Goal: Information Seeking & Learning: Learn about a topic

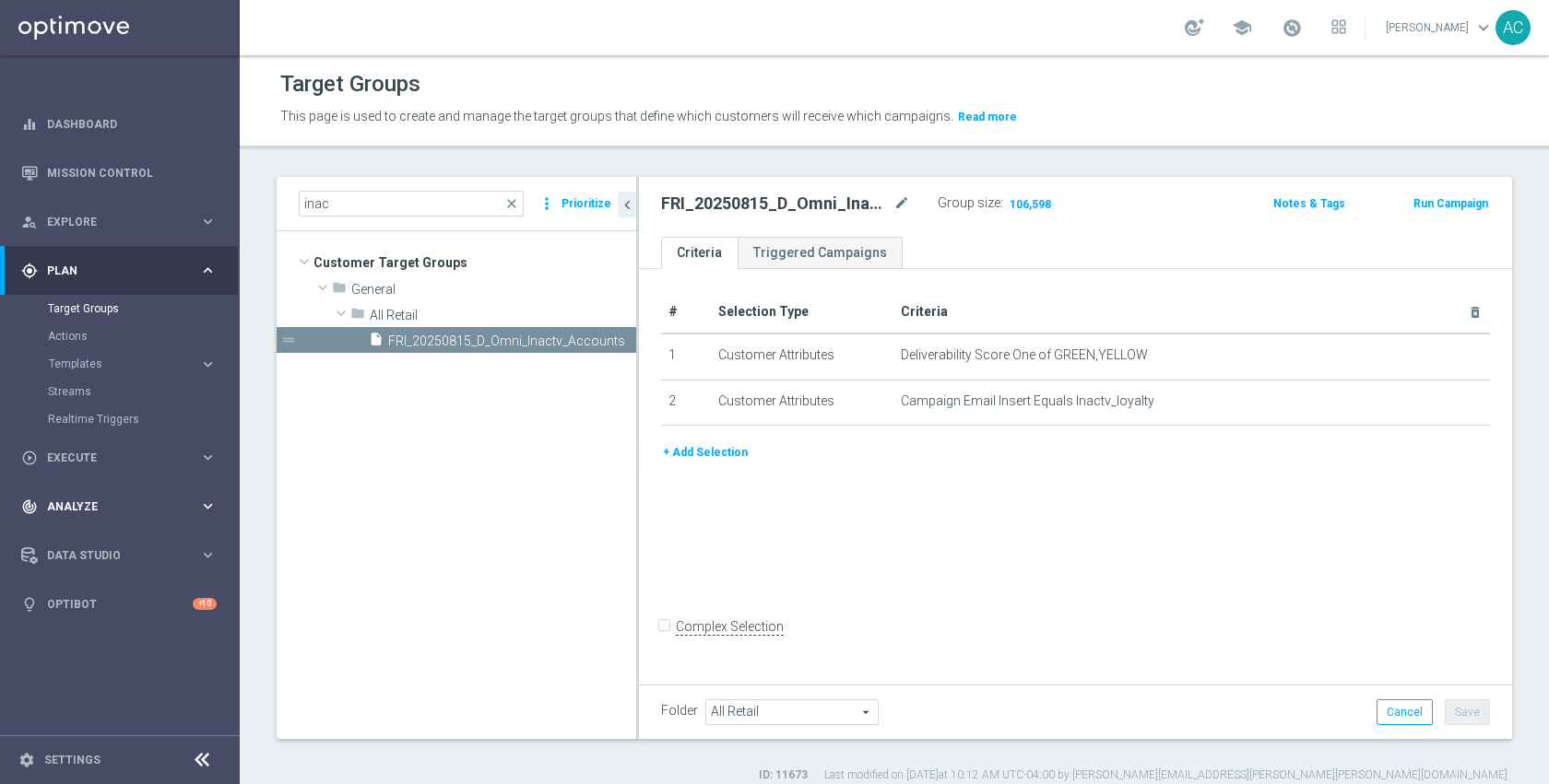
click at [97, 500] on div "track_changes Analyze" at bounding box center [110, 507] width 178 height 17
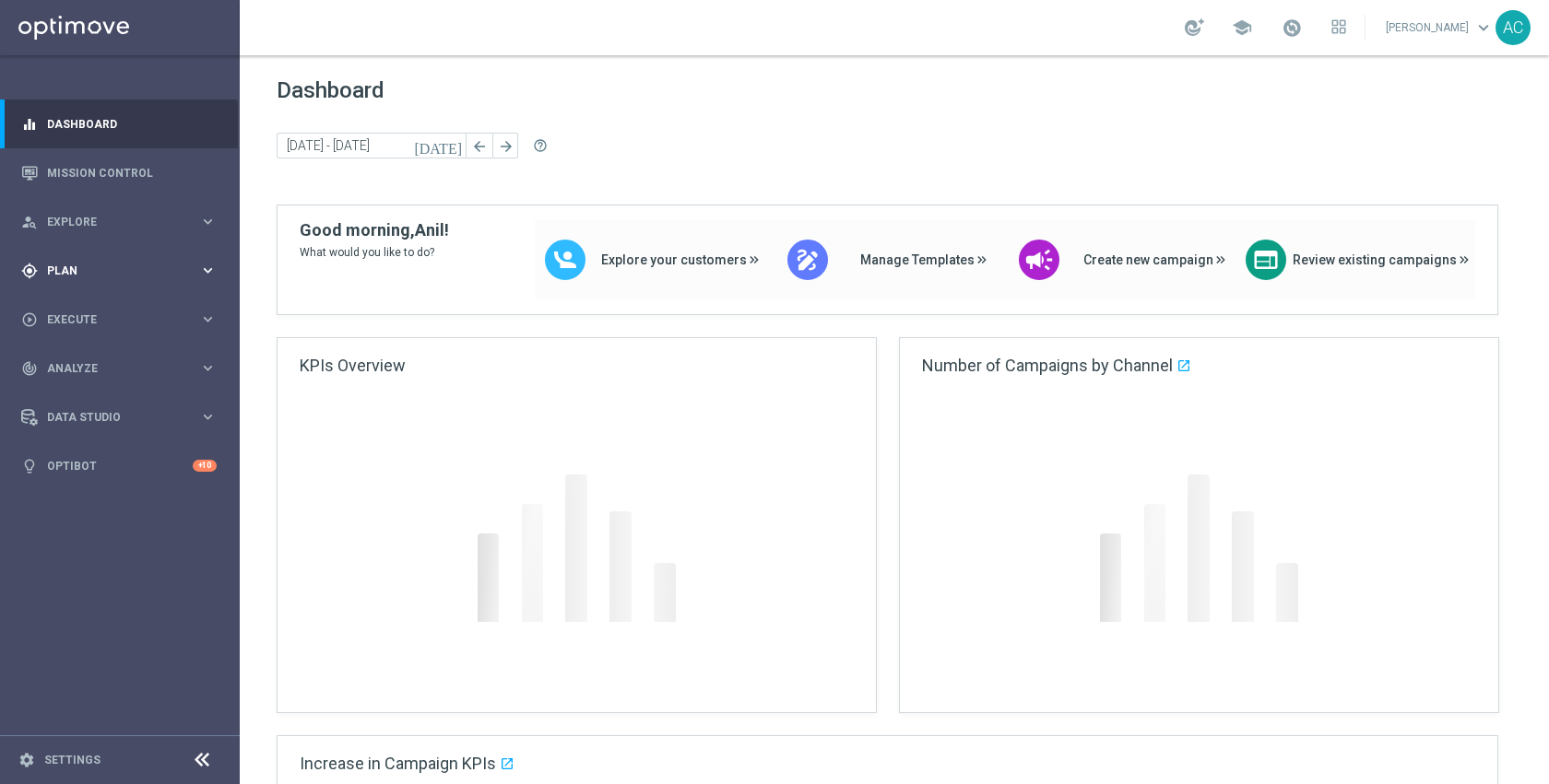
click at [95, 279] on div "gps_fixed Plan keyboard_arrow_right" at bounding box center [119, 269] width 238 height 49
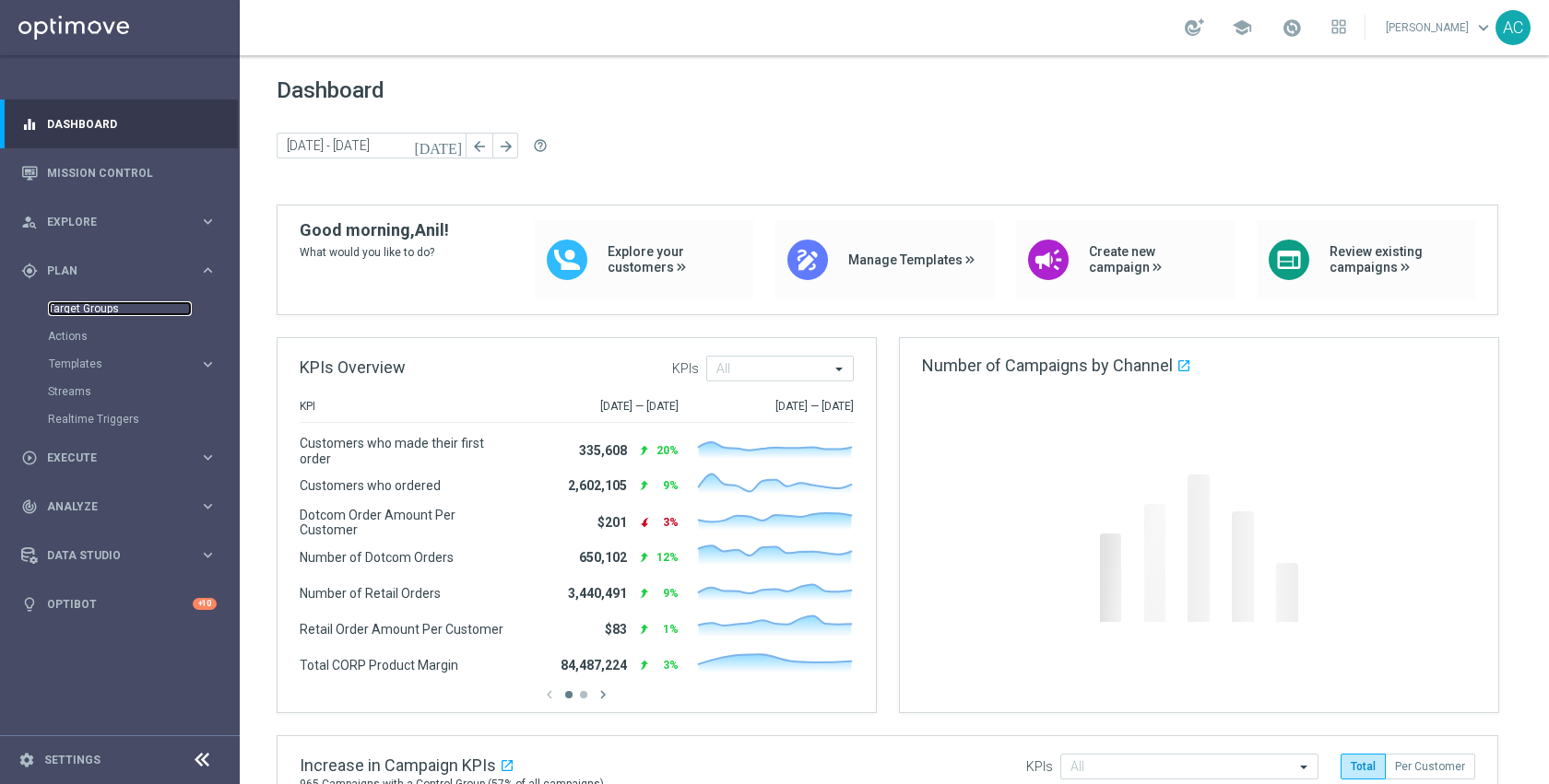
click at [84, 313] on link "Target Groups" at bounding box center [119, 308] width 144 height 15
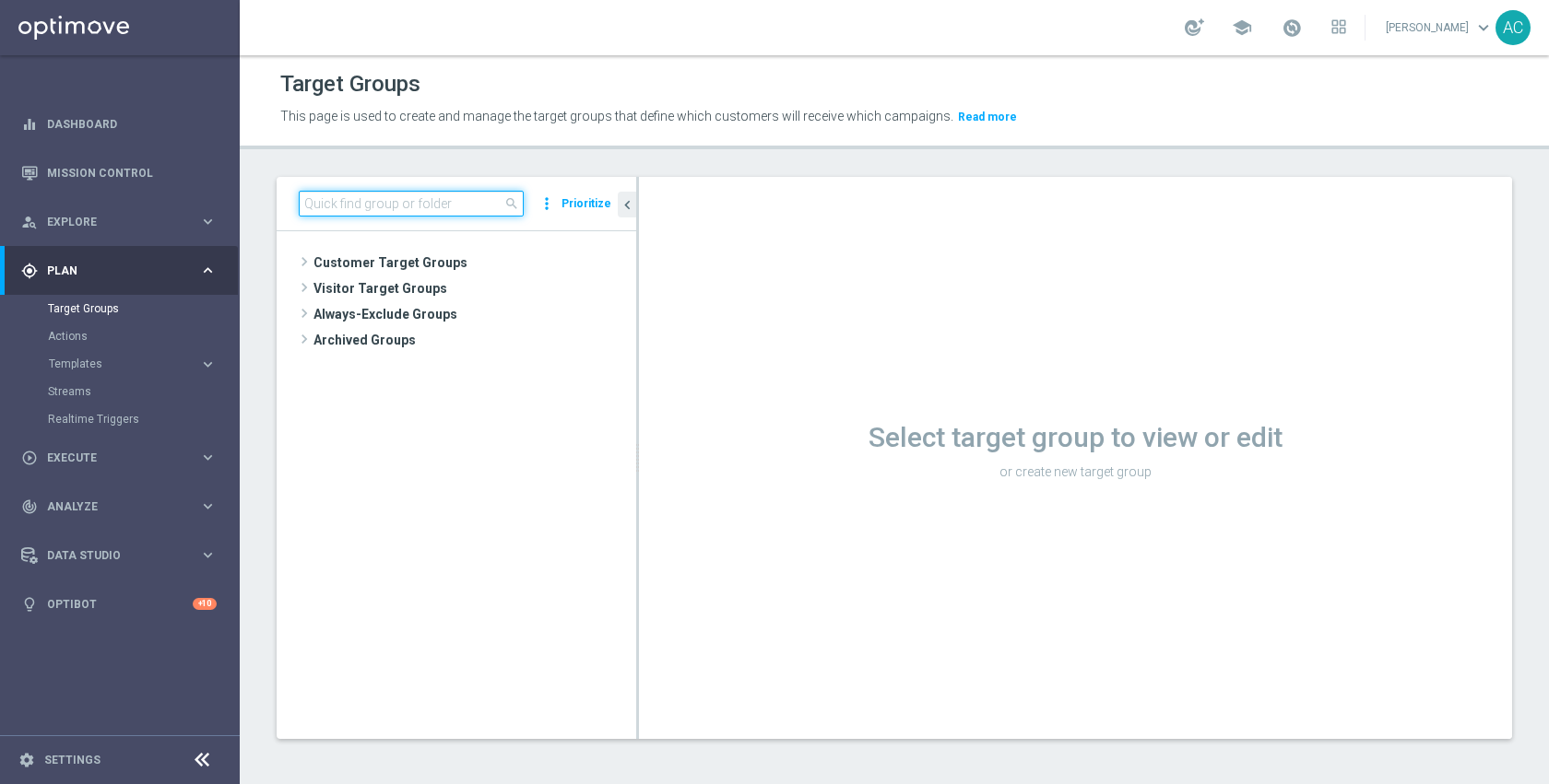
click at [407, 206] on input at bounding box center [411, 204] width 225 height 26
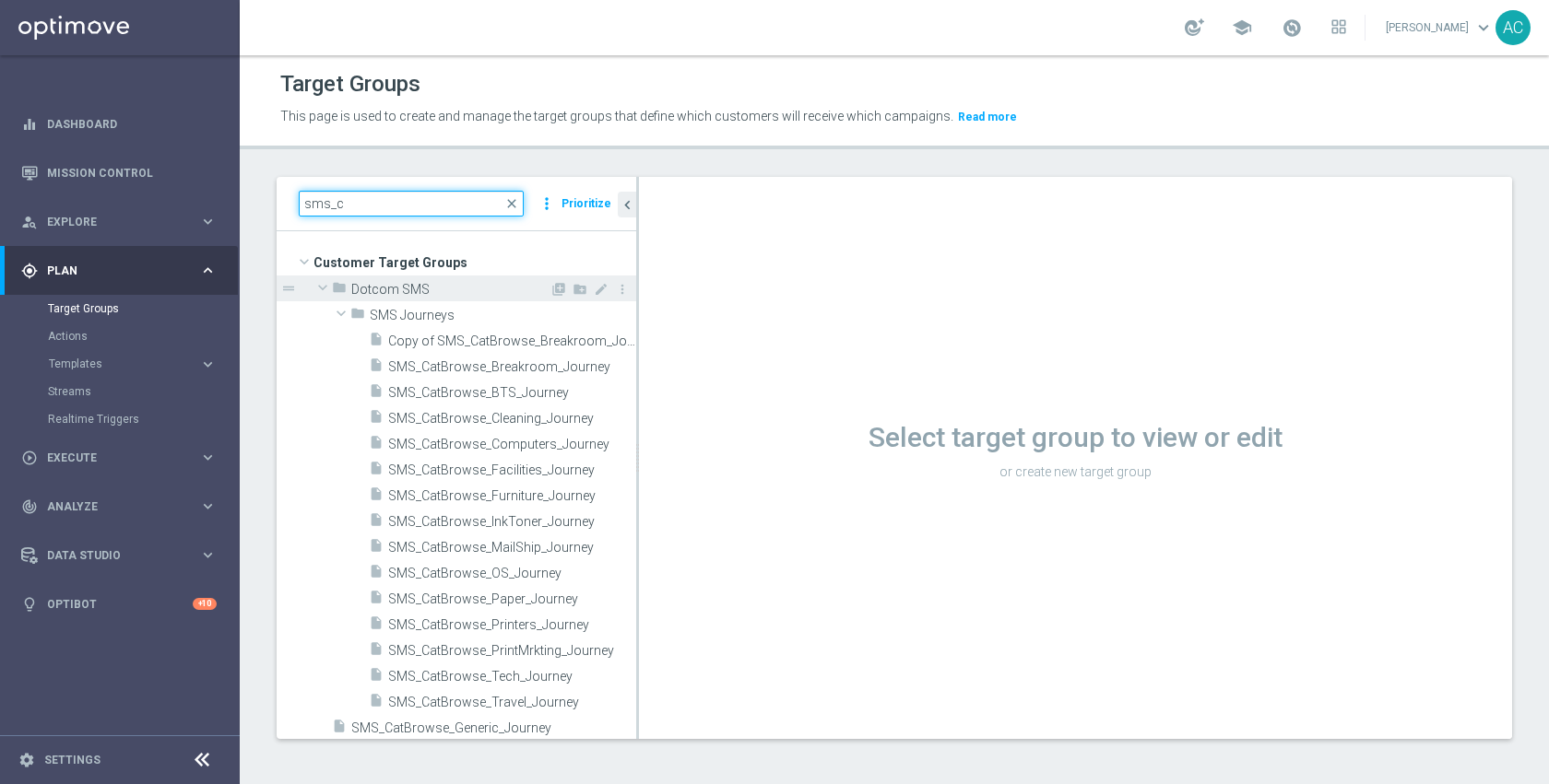
type input "sms_c"
click at [423, 288] on span "Dotcom SMS" at bounding box center [451, 290] width 198 height 16
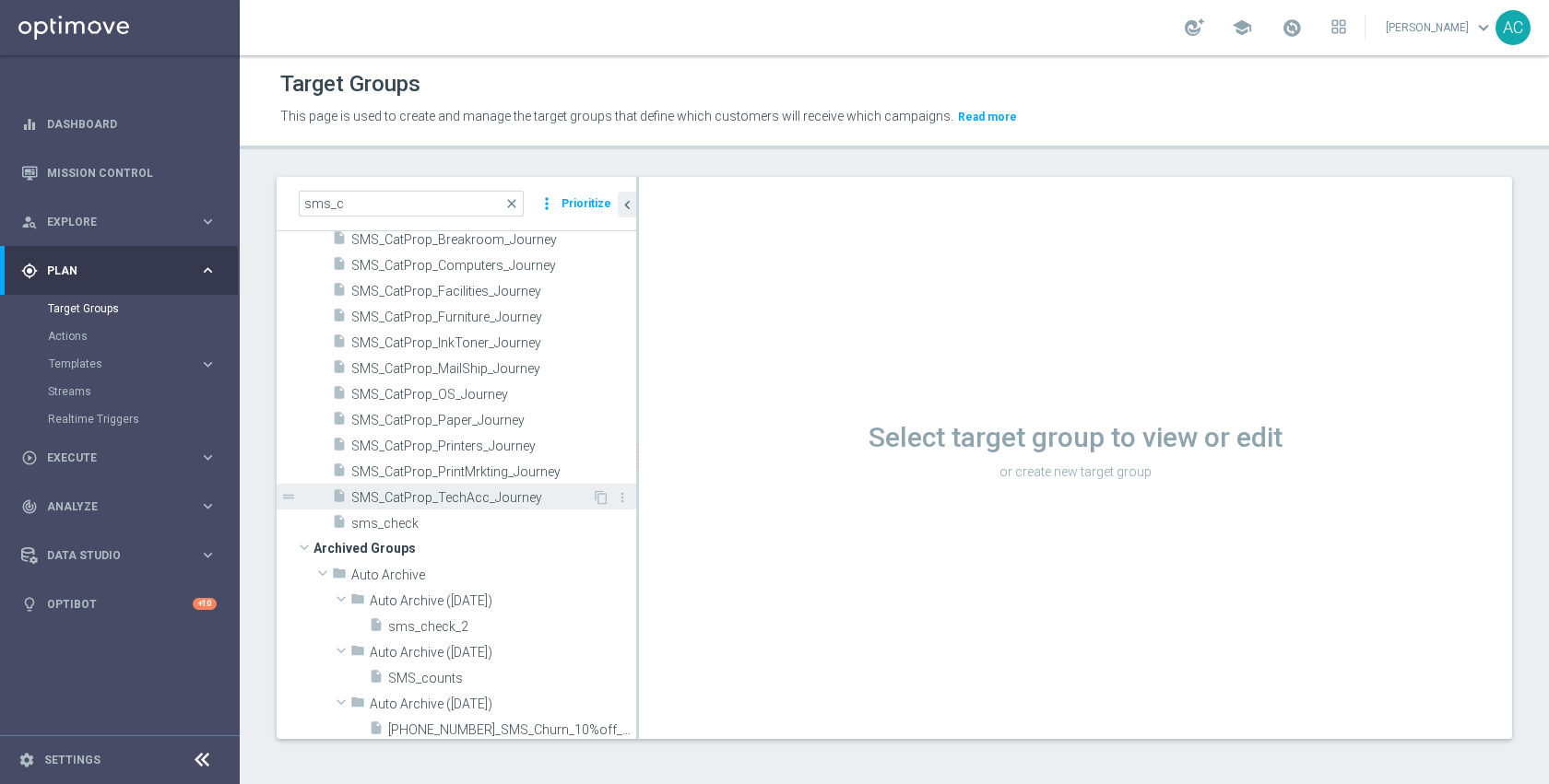
scroll to position [212, 0]
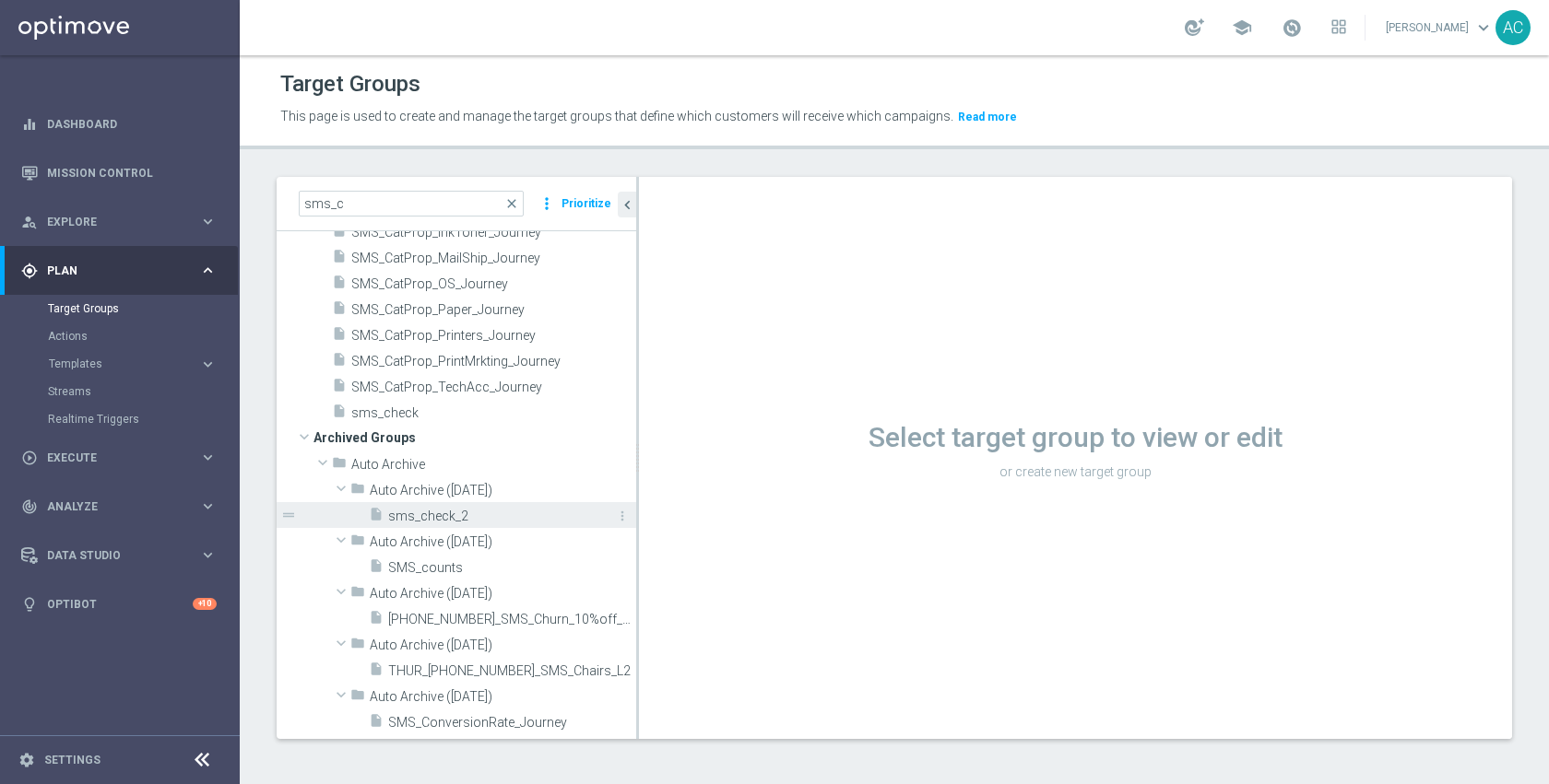
click at [472, 520] on span "sms_check_2" at bounding box center [491, 517] width 206 height 16
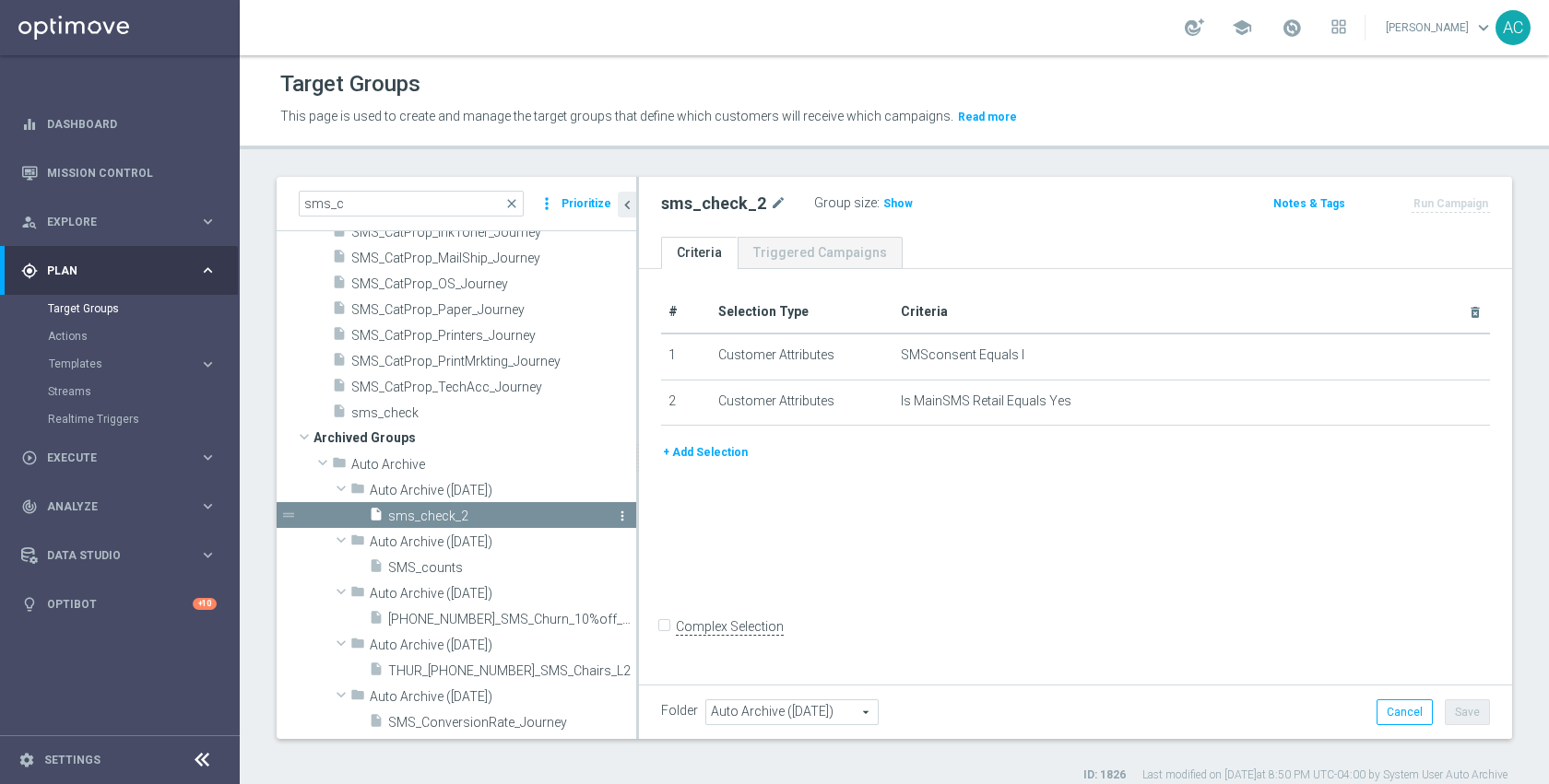
click at [615, 515] on icon "more_vert" at bounding box center [622, 516] width 15 height 15
click at [647, 544] on span "Restore" at bounding box center [657, 539] width 47 height 13
type input "Customer Target Groups"
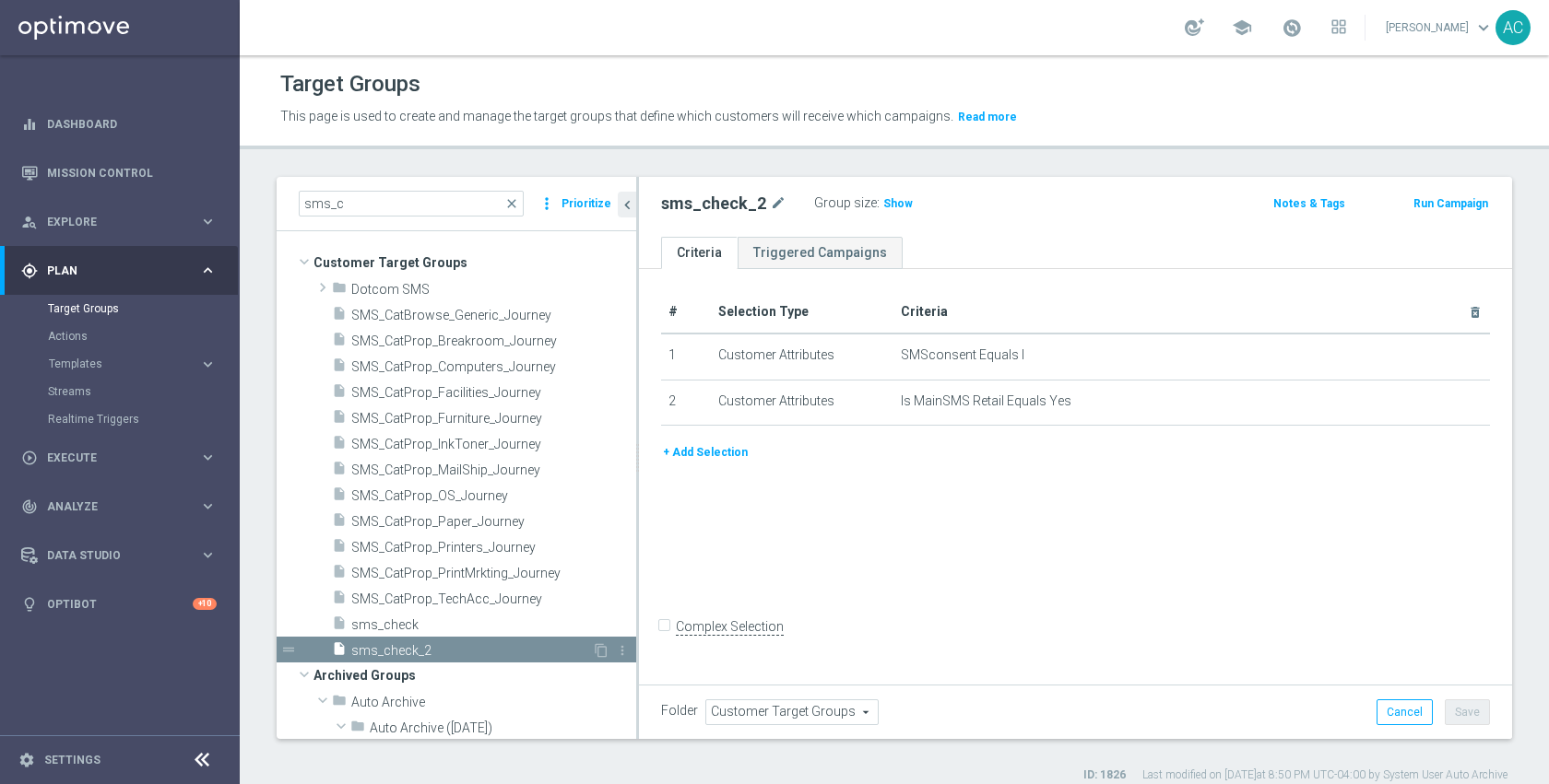
click at [421, 648] on span "sms_check_2" at bounding box center [471, 651] width 241 height 16
click at [1075, 575] on div "# Selection Type Criteria delete_forever 1 Customer Attributes SMSconsent Equal…" at bounding box center [1075, 474] width 873 height 411
click at [896, 206] on span "Show" at bounding box center [898, 203] width 30 height 13
click at [891, 206] on span "801,975" at bounding box center [907, 206] width 46 height 18
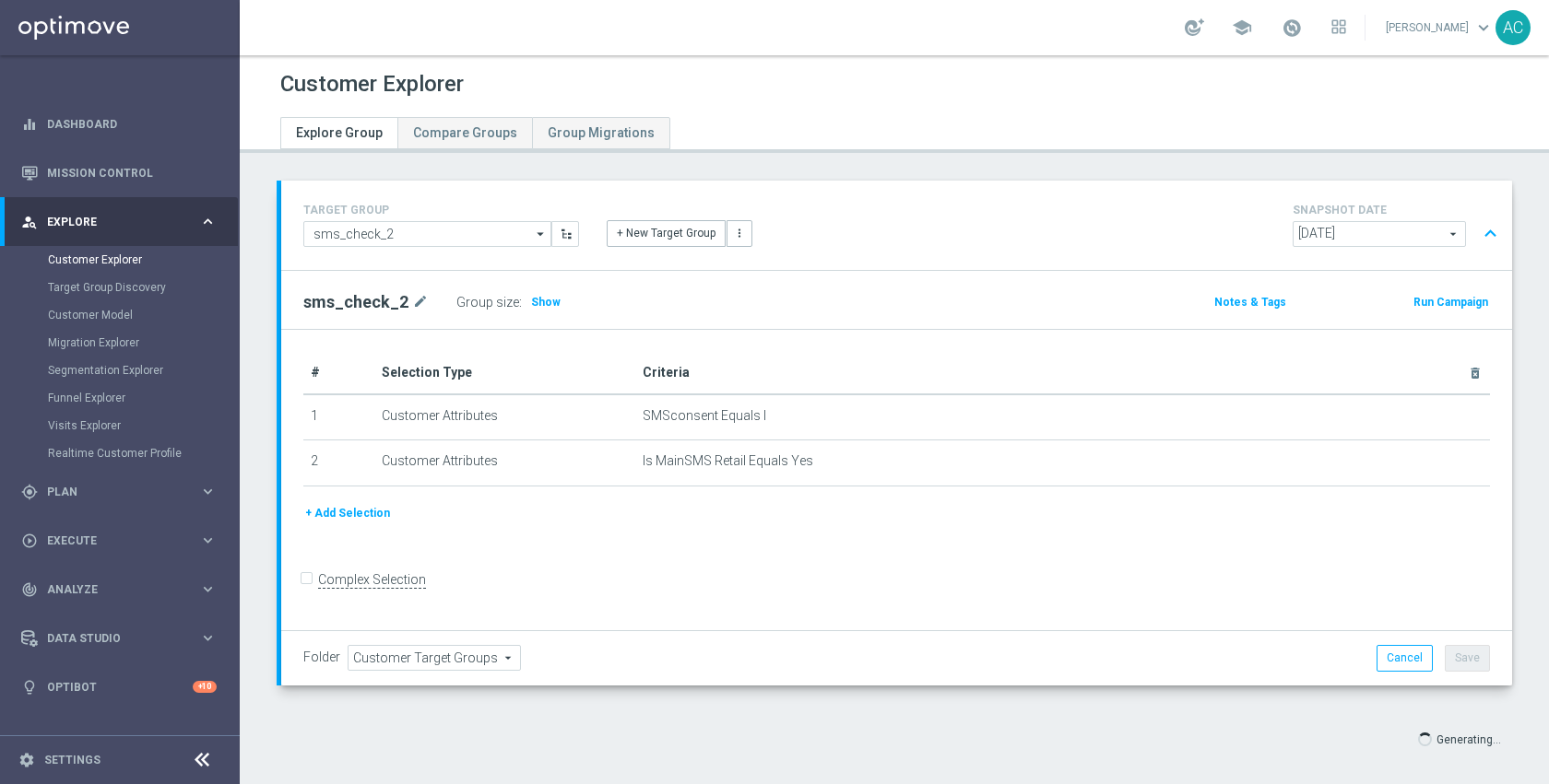
click at [341, 517] on button "+ Add Selection" at bounding box center [347, 513] width 88 height 20
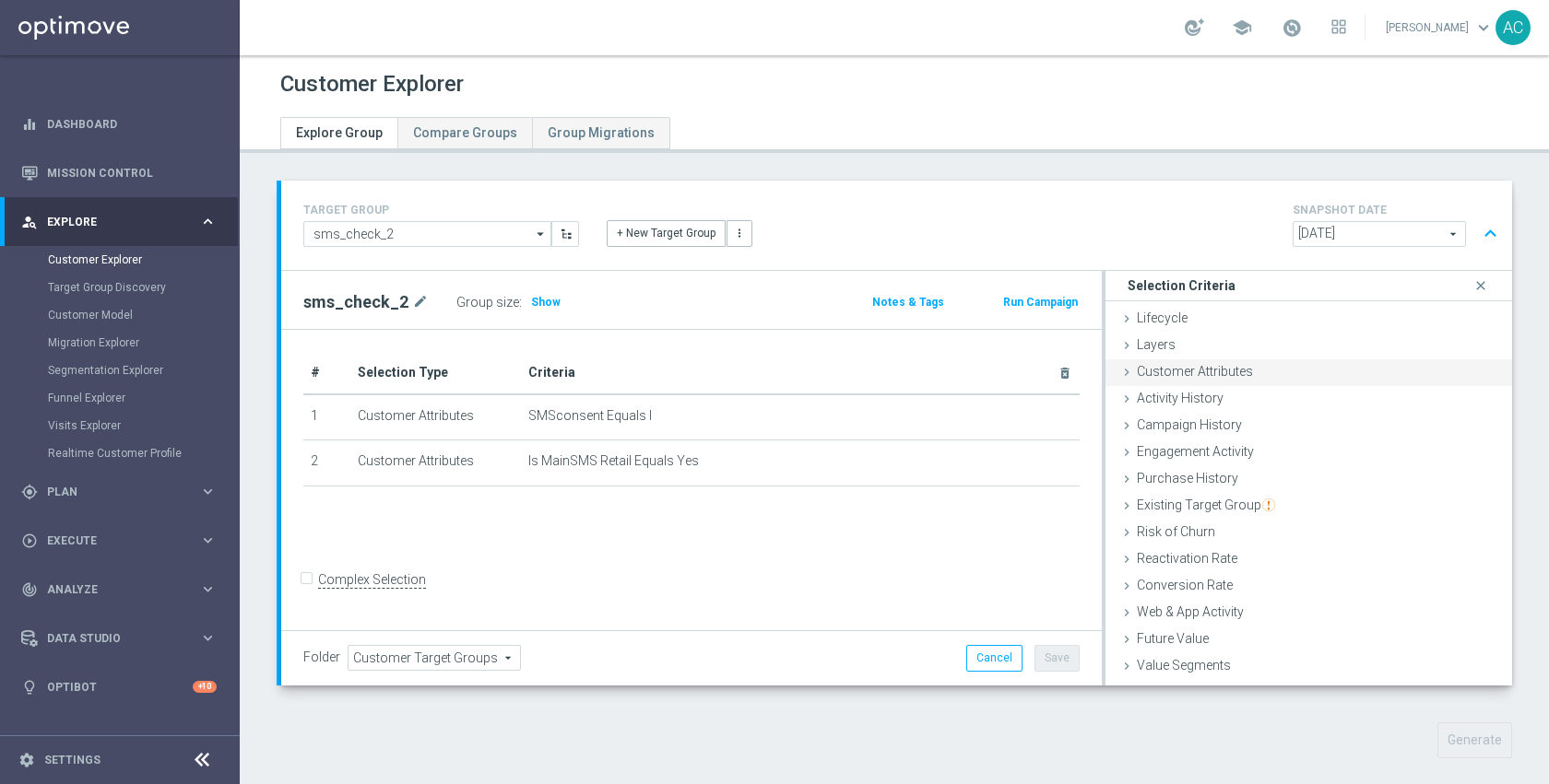
click at [1200, 378] on span "Customer Attributes" at bounding box center [1194, 371] width 116 height 15
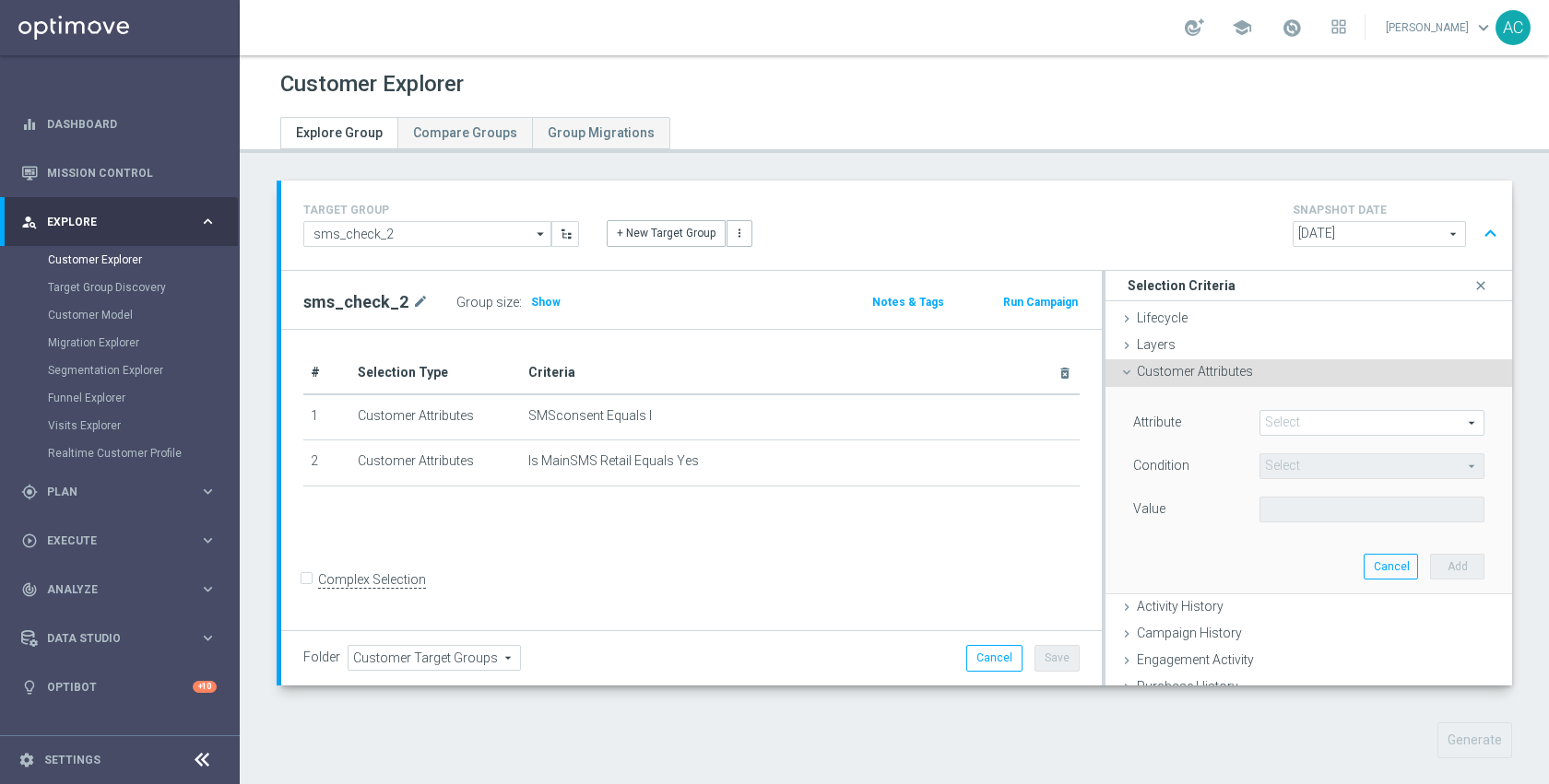
click at [1325, 414] on span at bounding box center [1371, 423] width 223 height 24
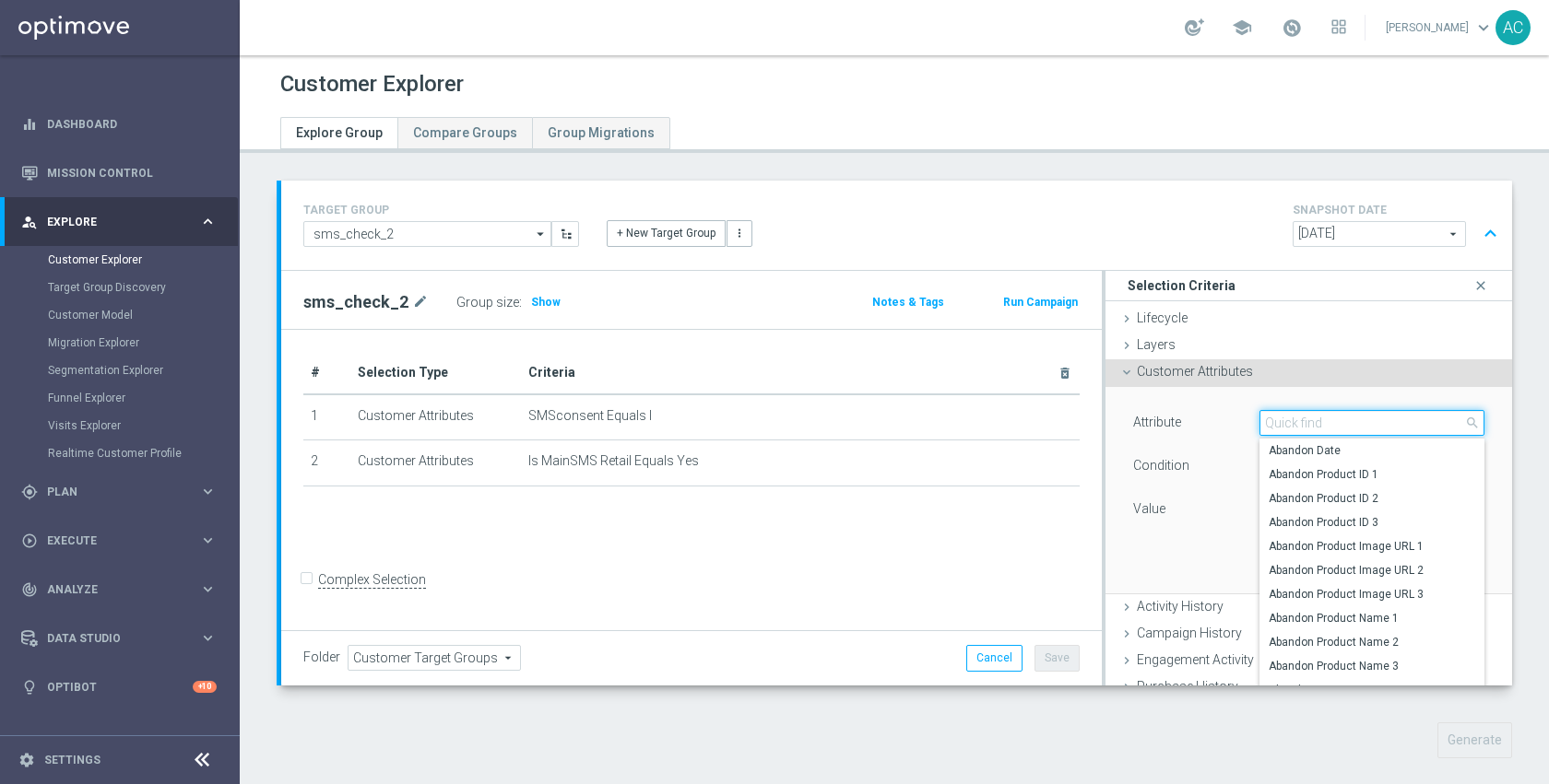
click at [1325, 414] on input "search" at bounding box center [1371, 423] width 225 height 26
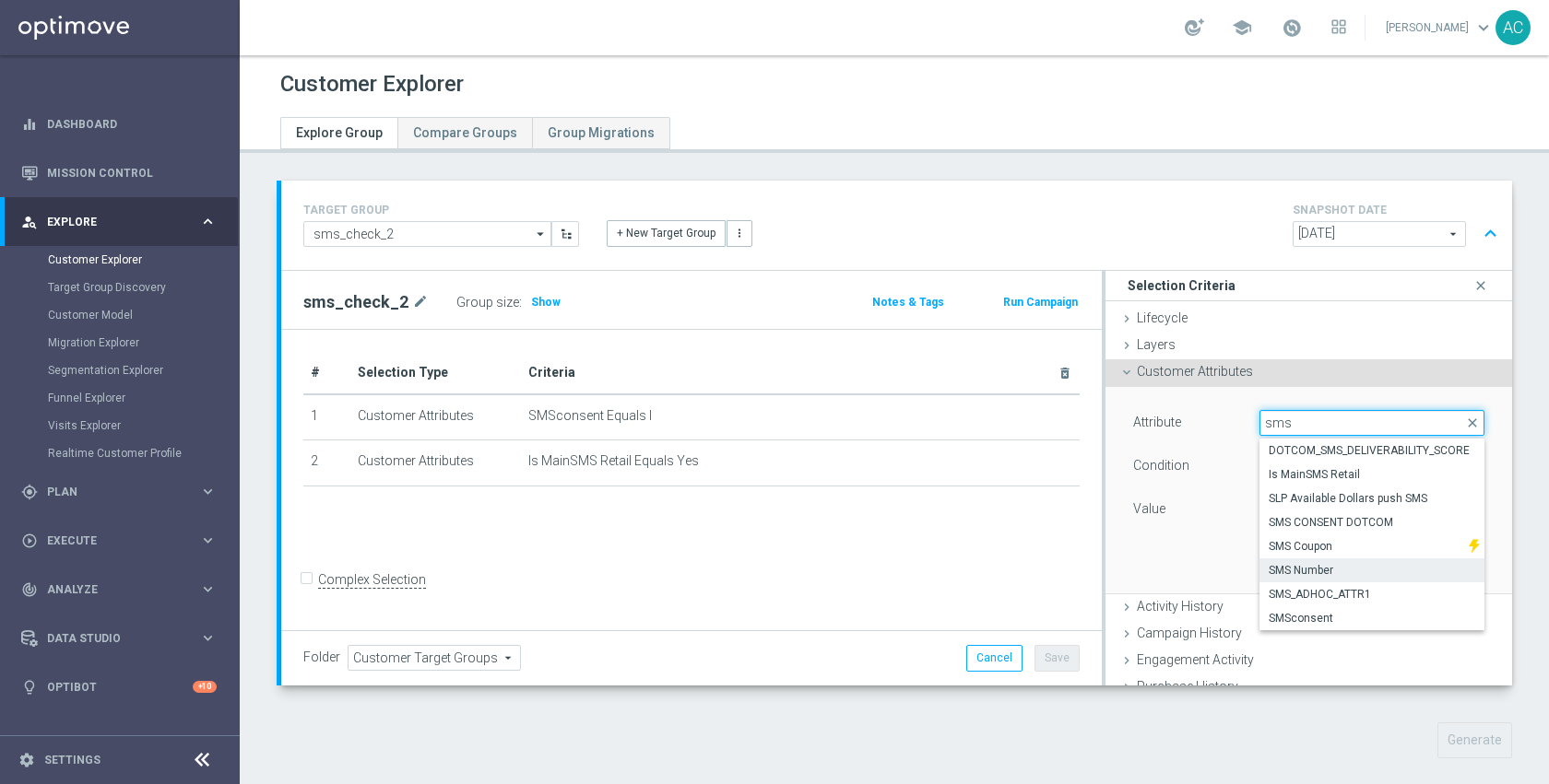
type input "sms"
drag, startPoint x: 1334, startPoint y: 565, endPoint x: 1328, endPoint y: 549, distance: 17.1
click at [1334, 565] on span "SMS Number" at bounding box center [1372, 570] width 206 height 15
type input "SMS Number"
type input "Equals"
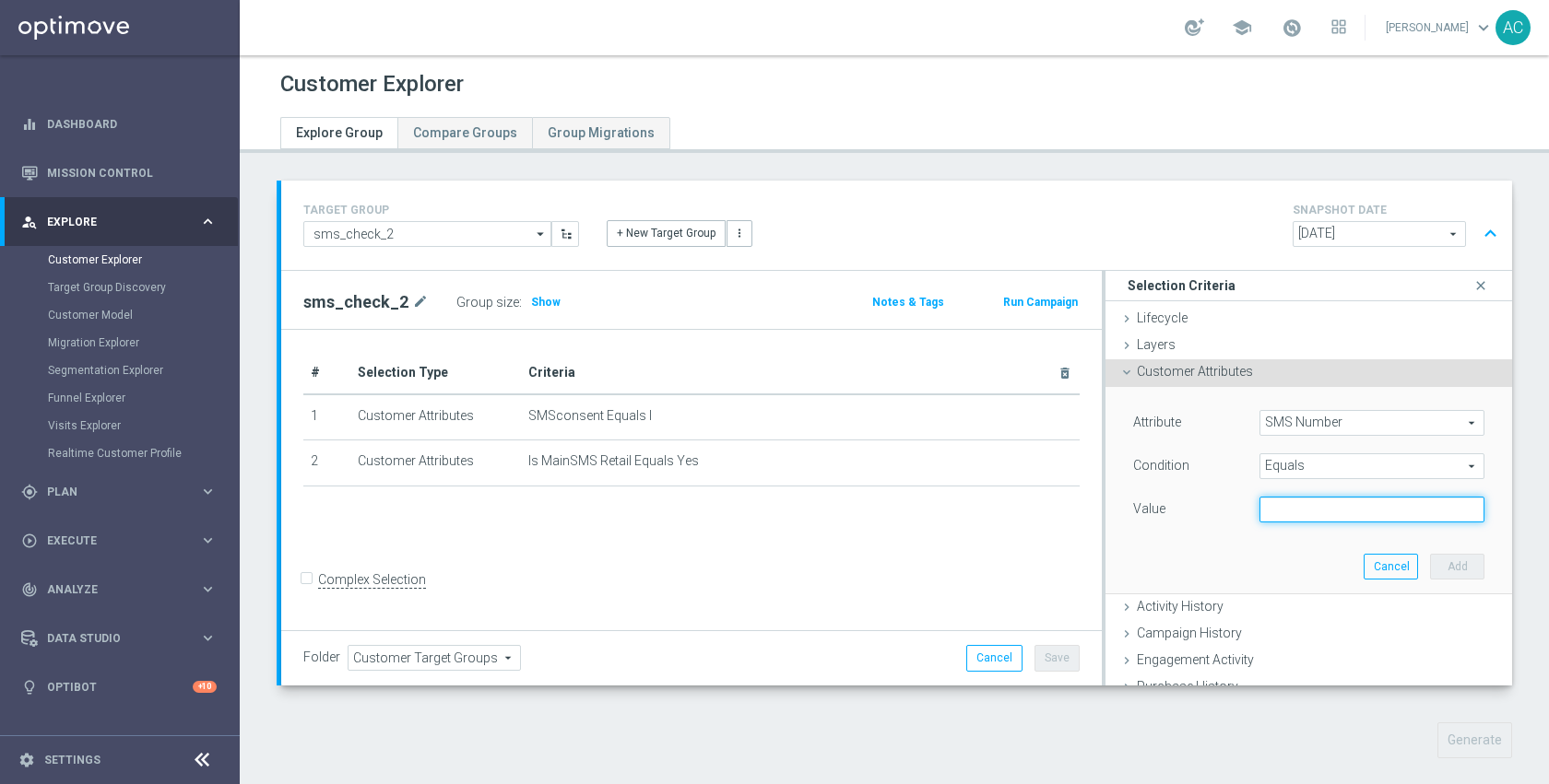
click at [1304, 514] on input "text" at bounding box center [1371, 510] width 225 height 26
paste input "CONSENTGATEWAY_SMS_CONSENT_V"
type input "CONSENTGATEWAY_SMS_CONSENT_V"
paste input "13104906733"
type input "13104906733"
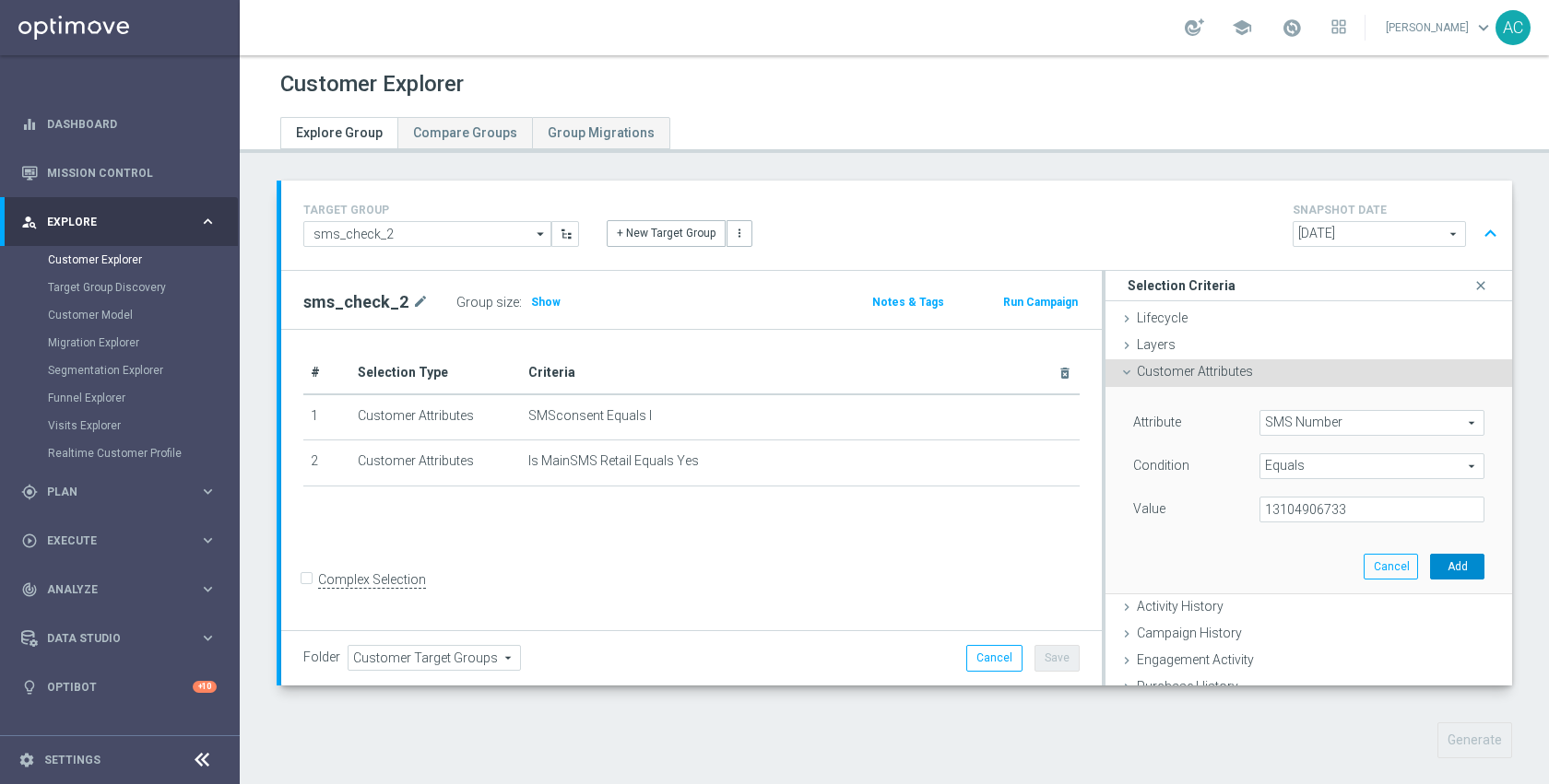
click at [1430, 562] on button "Add" at bounding box center [1457, 566] width 54 height 26
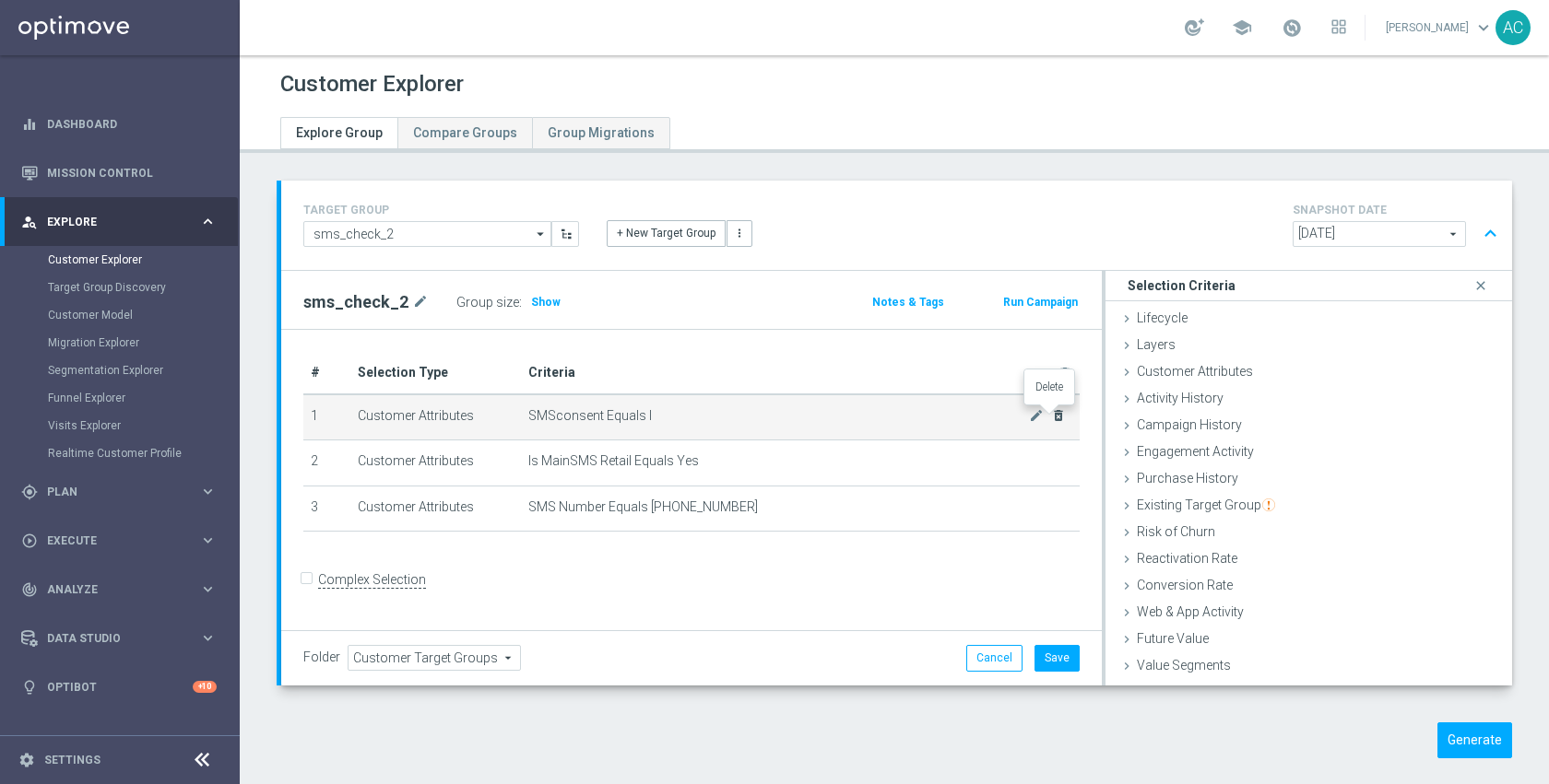
click at [1051, 414] on icon "delete_forever" at bounding box center [1058, 415] width 15 height 15
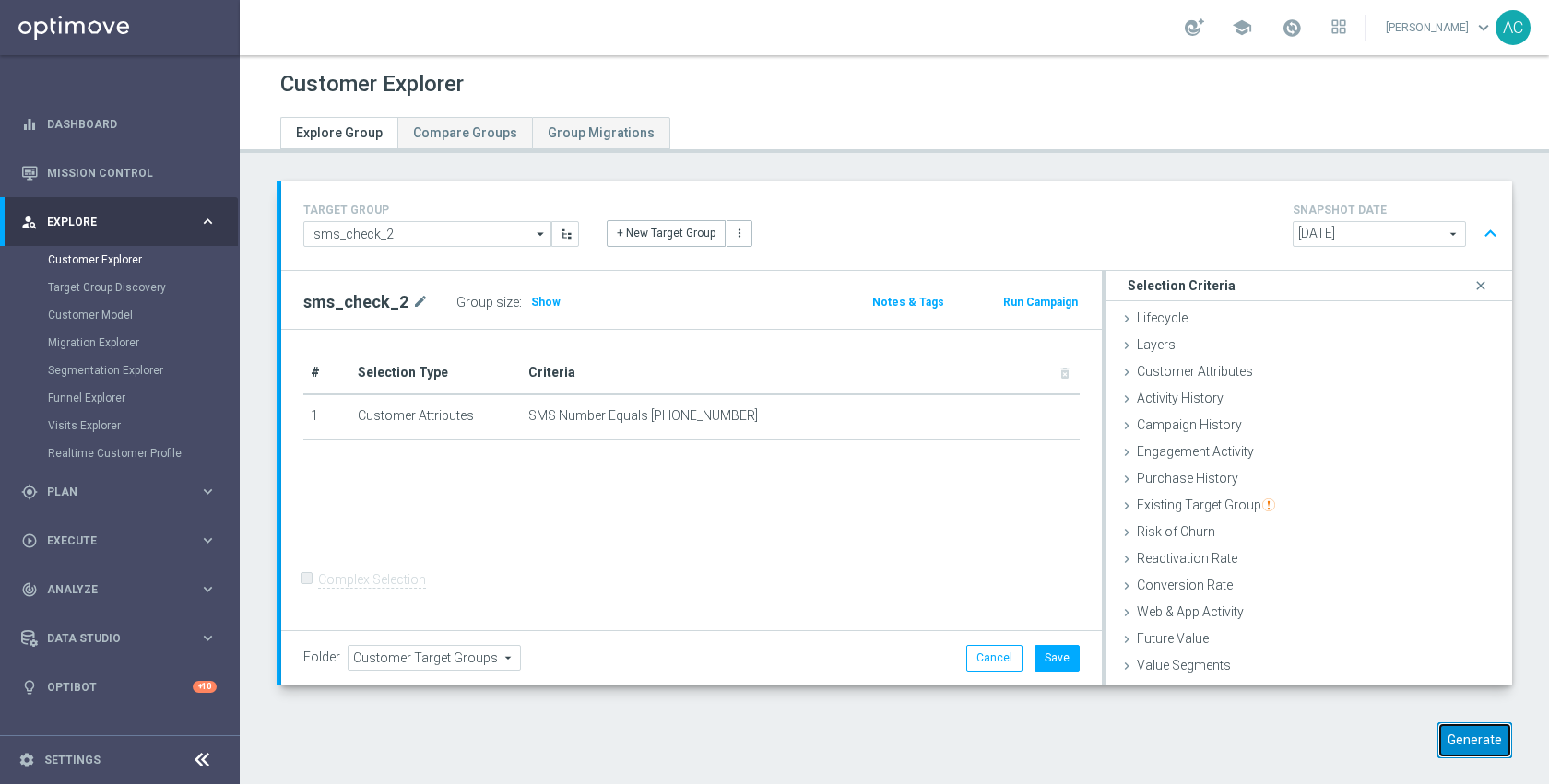
click at [1485, 733] on button "Generate" at bounding box center [1474, 740] width 74 height 36
click at [786, 496] on div "# Selection Type Criteria delete_forever 1 Customer Attributes SMS Number Equal…" at bounding box center [691, 480] width 820 height 301
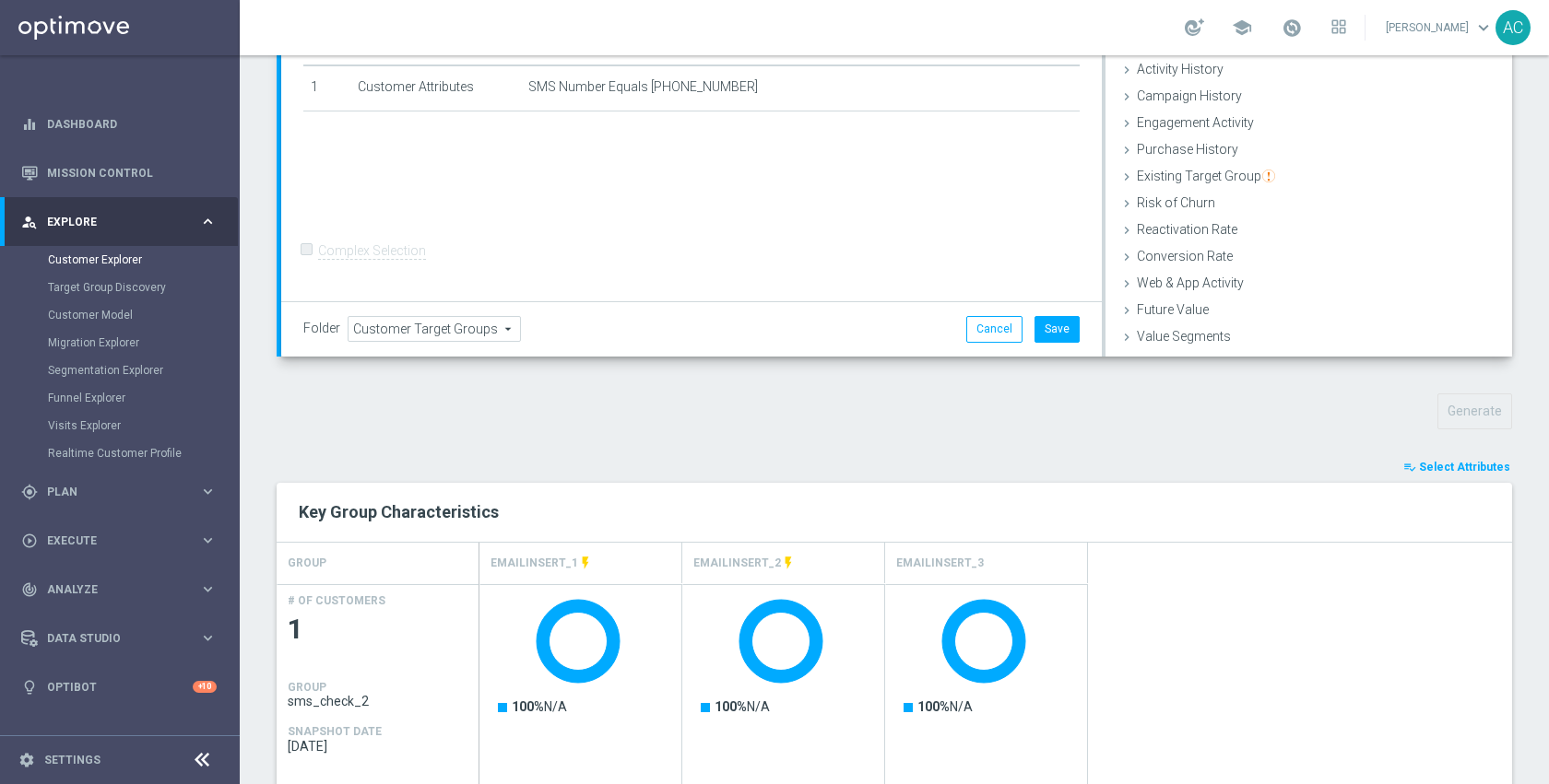
scroll to position [330, 0]
click at [1451, 459] on span "Select Attributes" at bounding box center [1464, 465] width 91 height 13
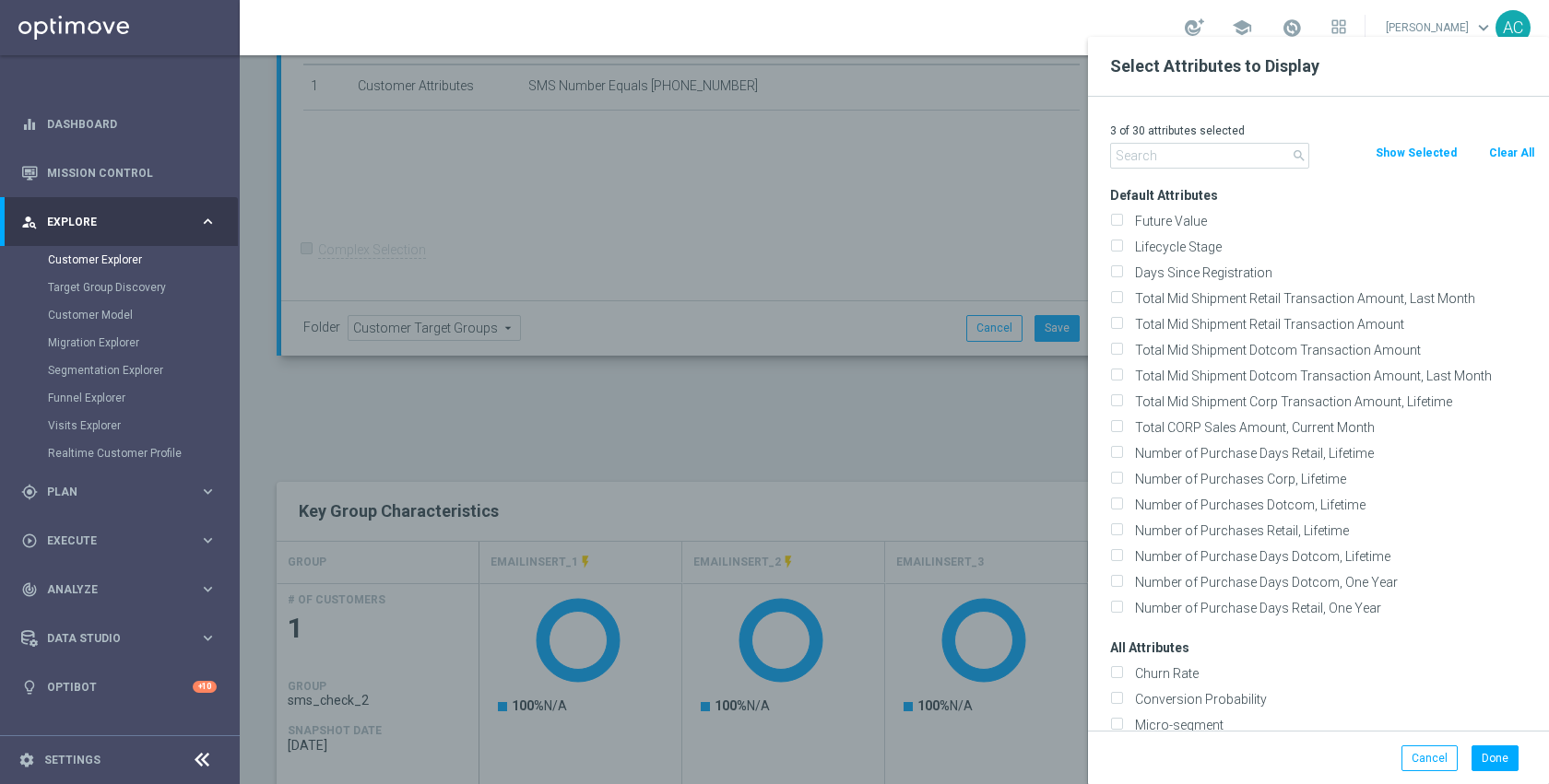
click at [1506, 152] on button "Clear All" at bounding box center [1510, 152] width 49 height 20
checkbox input "false"
click at [1230, 151] on input "text" at bounding box center [1209, 155] width 199 height 26
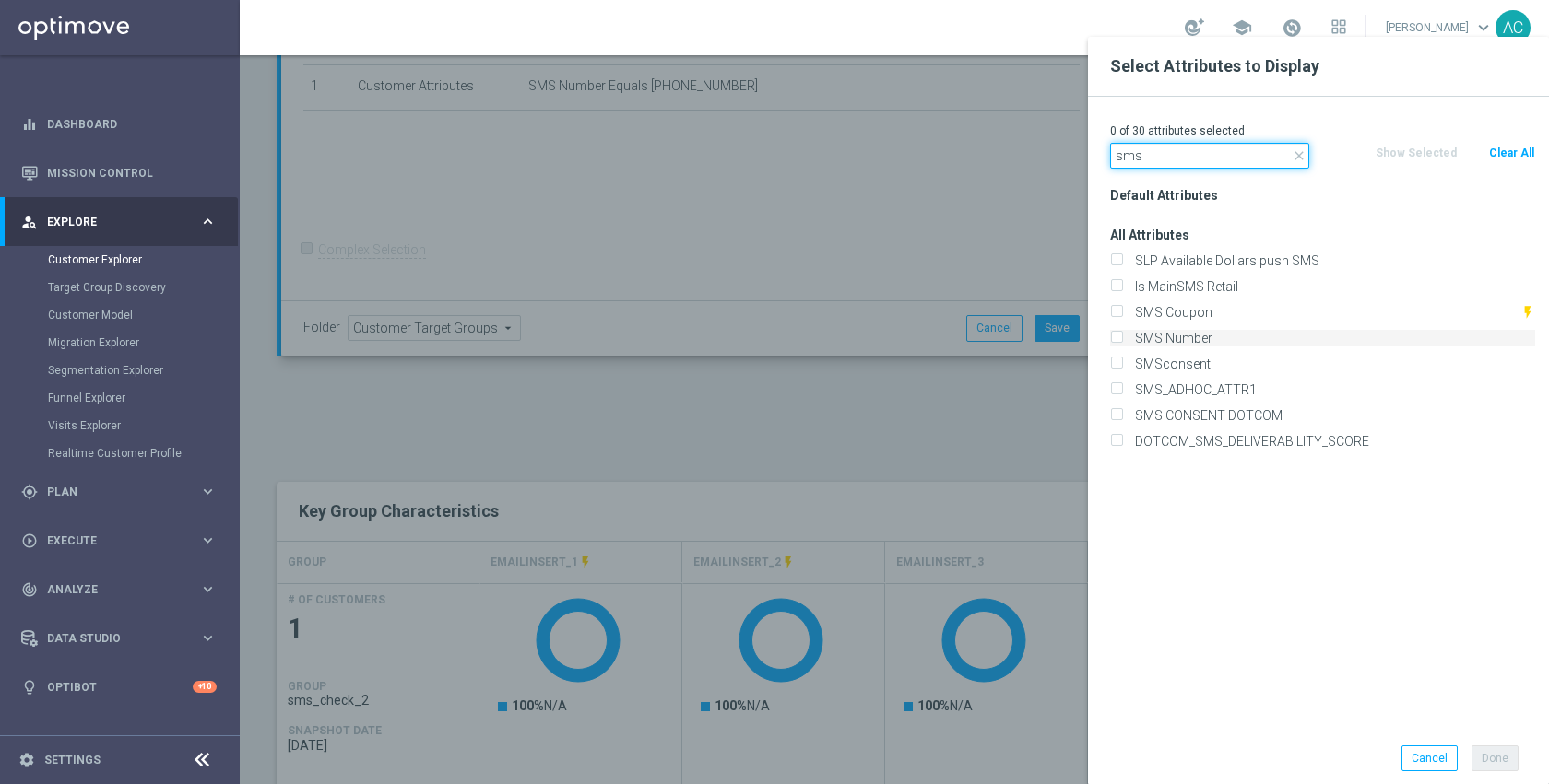
type input "sms"
click at [1197, 331] on label "SMS Number" at bounding box center [1331, 338] width 406 height 17
click at [1122, 335] on input "SMS Number" at bounding box center [1116, 341] width 12 height 12
checkbox input "true"
click at [1192, 362] on label "SMSconsent" at bounding box center [1331, 363] width 406 height 17
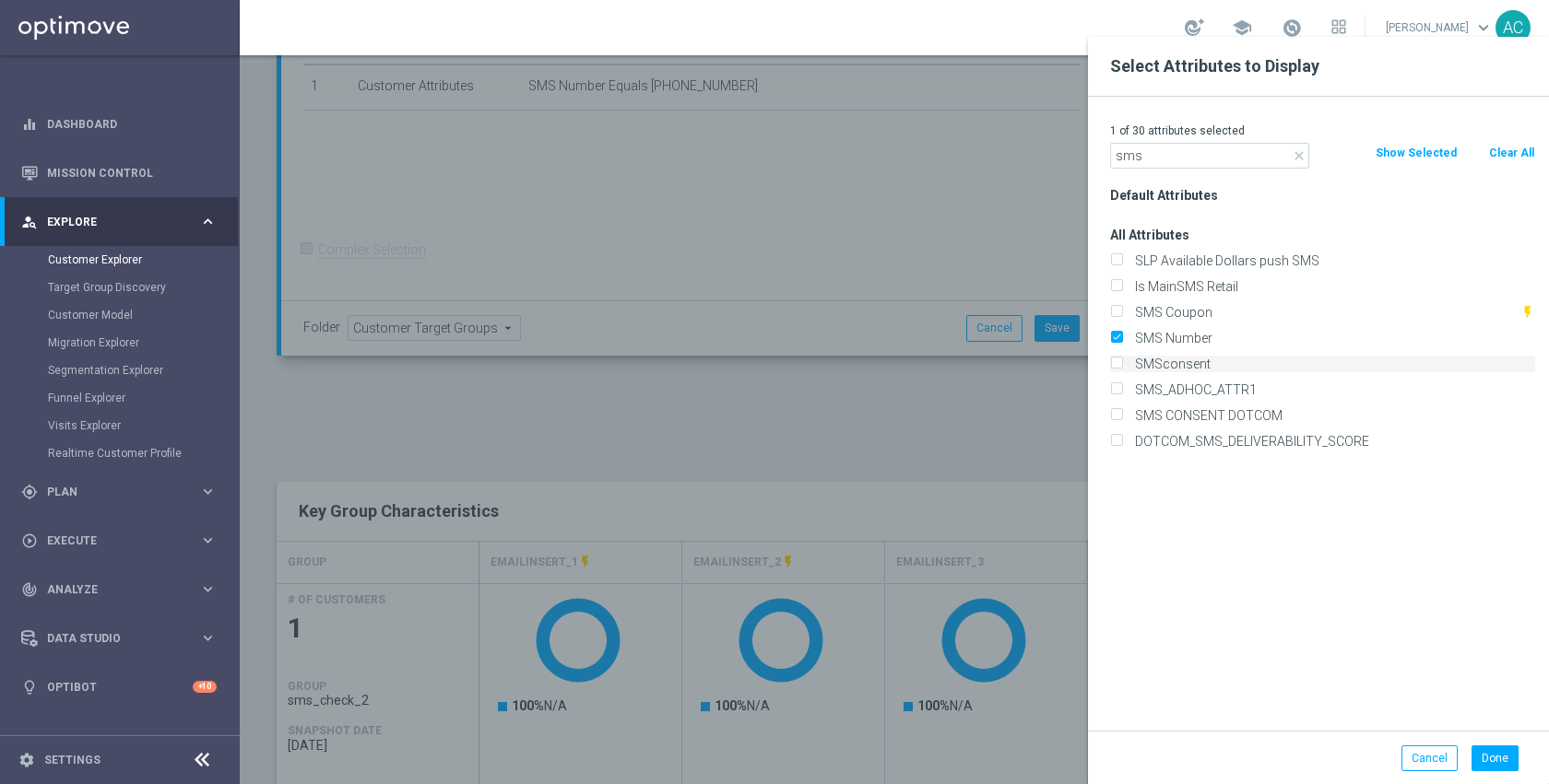
click at [1122, 362] on input "SMSconsent" at bounding box center [1116, 366] width 12 height 12
checkbox input "true"
click at [1204, 408] on label "SMS CONSENT DOTCOM" at bounding box center [1331, 415] width 406 height 17
click at [1122, 412] on input "SMS CONSENT DOTCOM" at bounding box center [1116, 418] width 12 height 12
checkbox input "true"
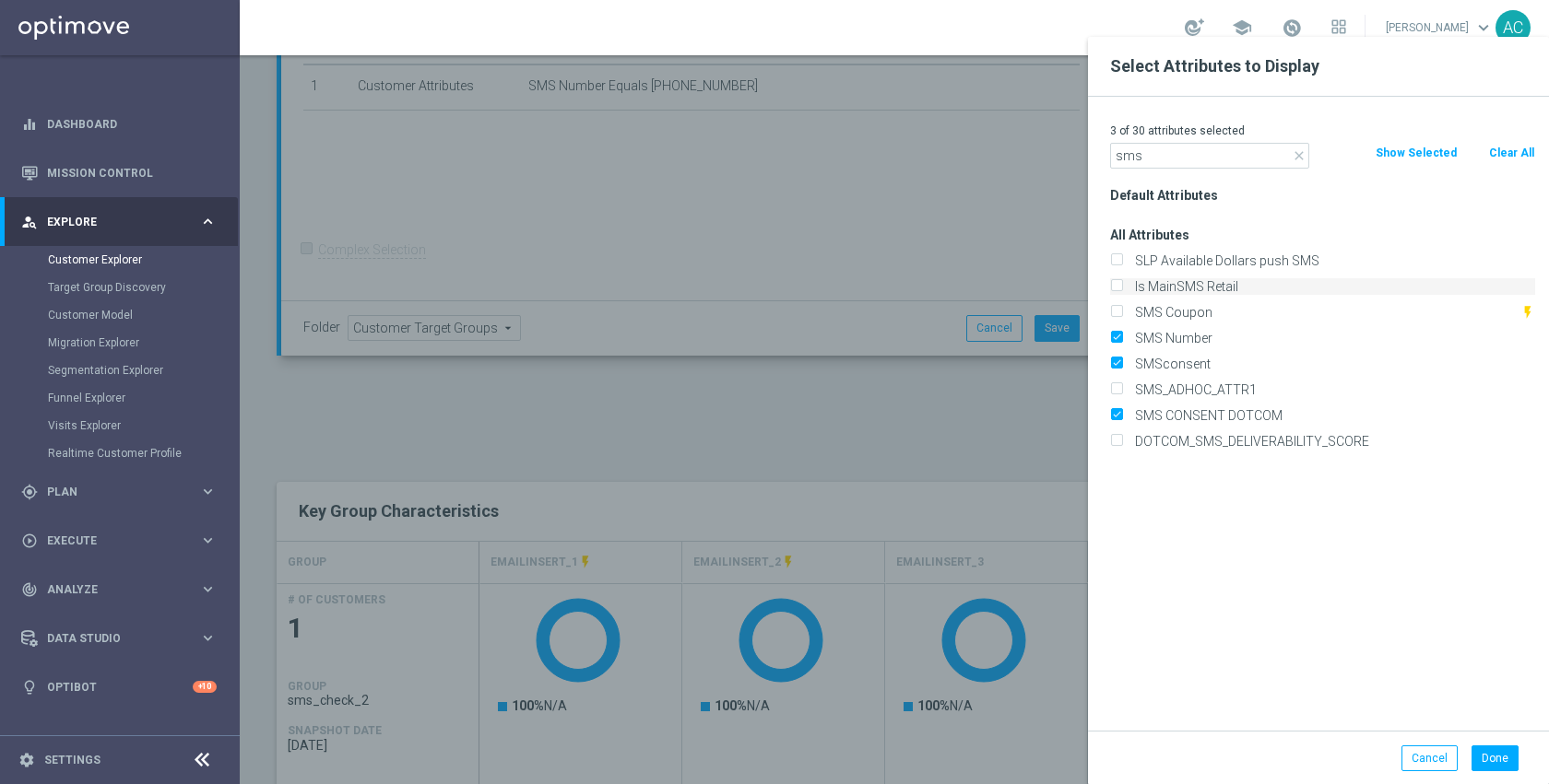
click at [1183, 286] on label "Is MainSMS Retail" at bounding box center [1331, 286] width 406 height 17
click at [1122, 286] on input "Is MainSMS Retail" at bounding box center [1116, 289] width 12 height 12
checkbox input "true"
click at [1497, 752] on button "Done" at bounding box center [1494, 758] width 47 height 26
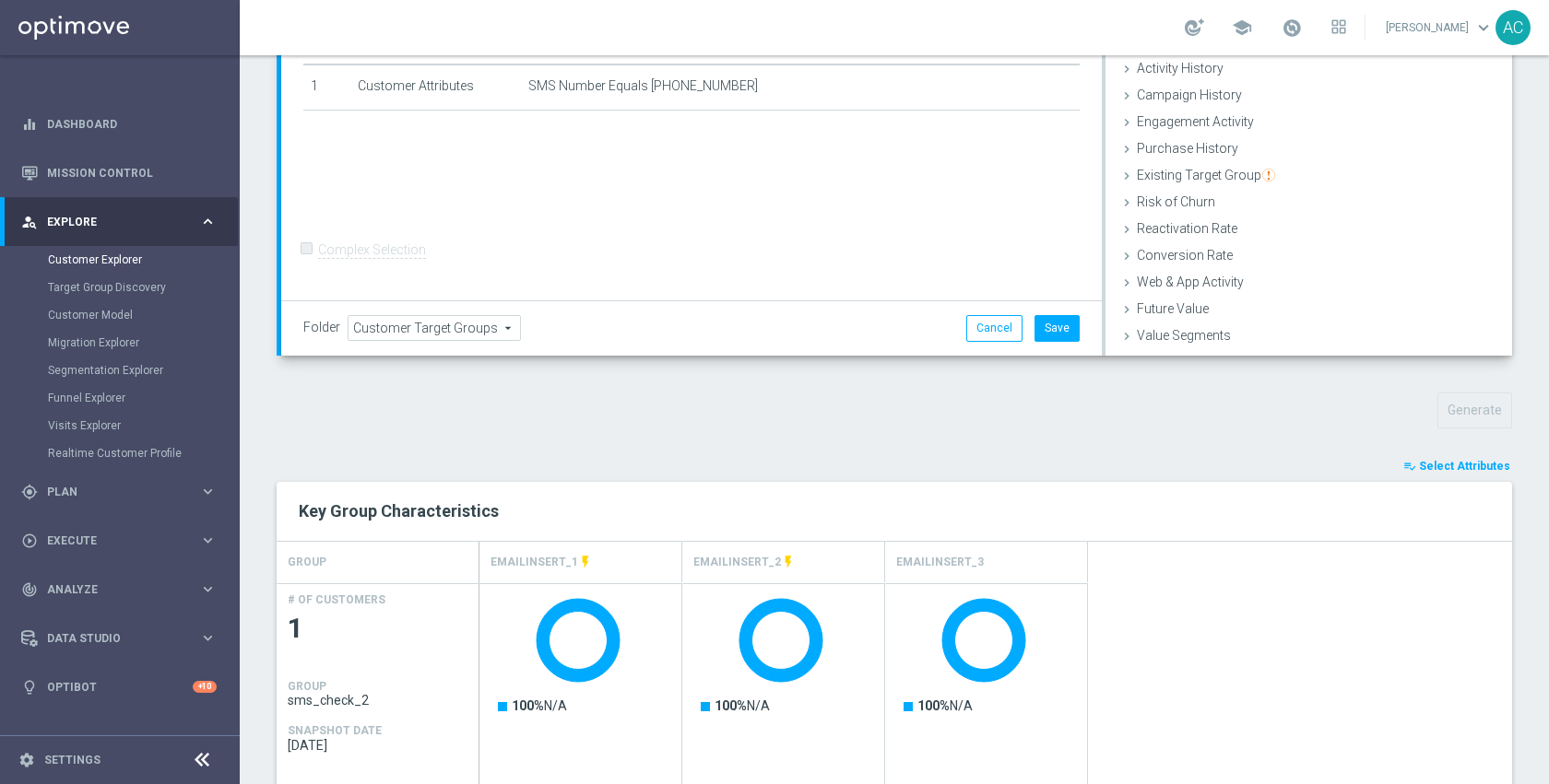
type input "Search"
click at [1418, 470] on span "Select Attributes" at bounding box center [1464, 465] width 91 height 13
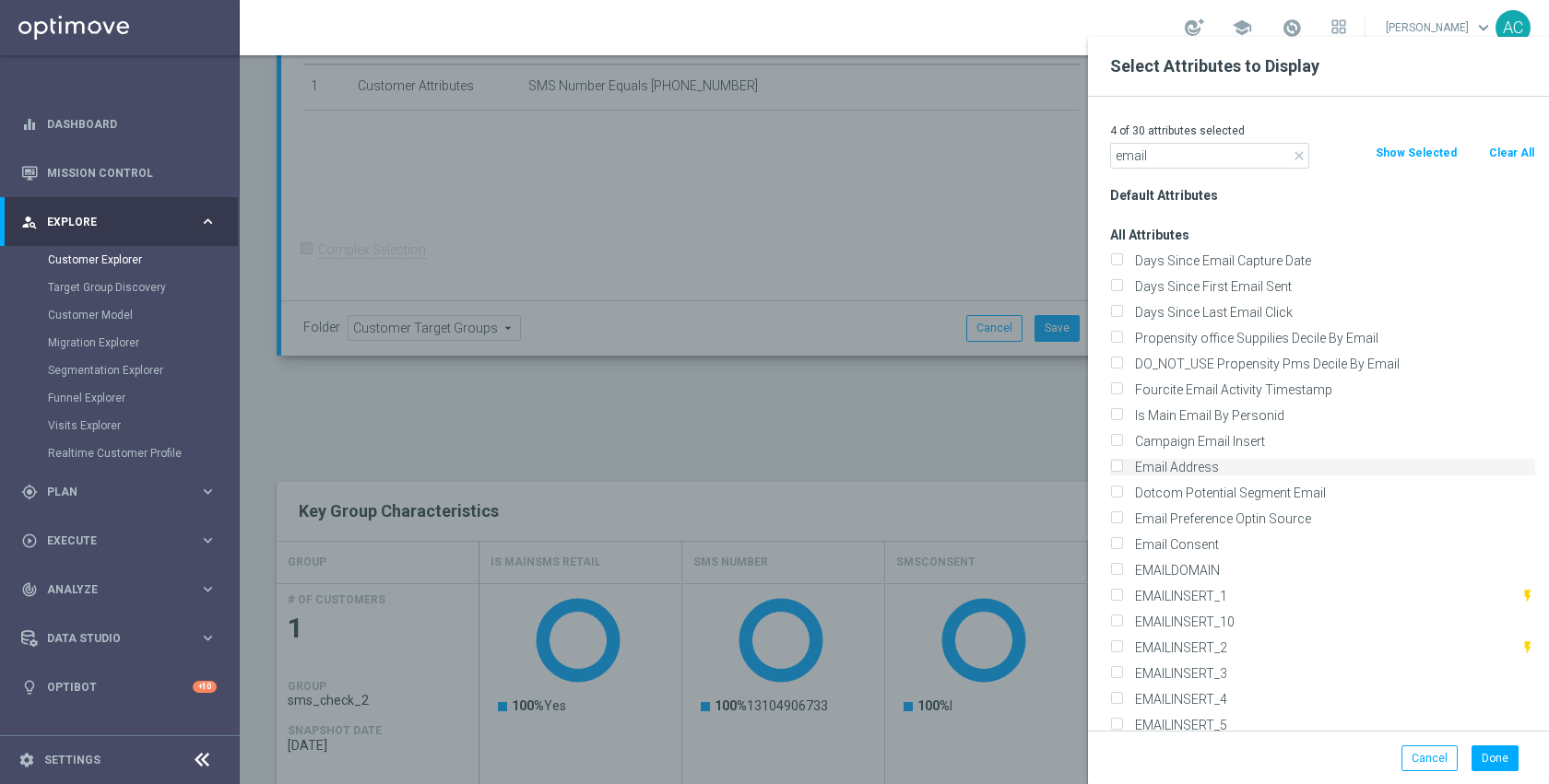
type input "email"
drag, startPoint x: 1212, startPoint y: 470, endPoint x: 1211, endPoint y: 417, distance: 53.0
click at [1212, 470] on label "Email Address" at bounding box center [1331, 466] width 406 height 17
click at [1122, 470] on input "Email Address" at bounding box center [1116, 469] width 12 height 12
checkbox input "true"
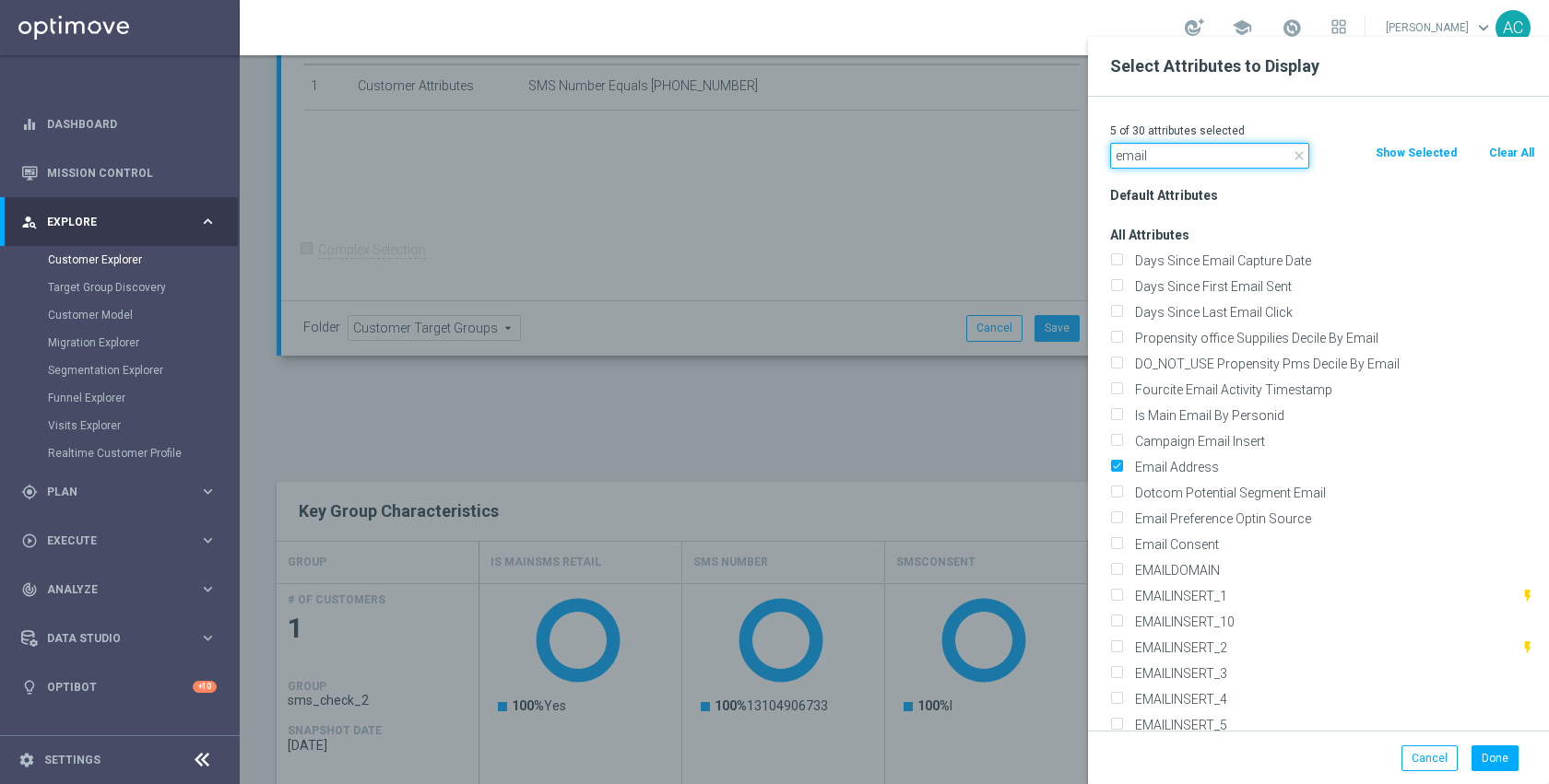
click at [1188, 153] on input "email" at bounding box center [1209, 155] width 199 height 26
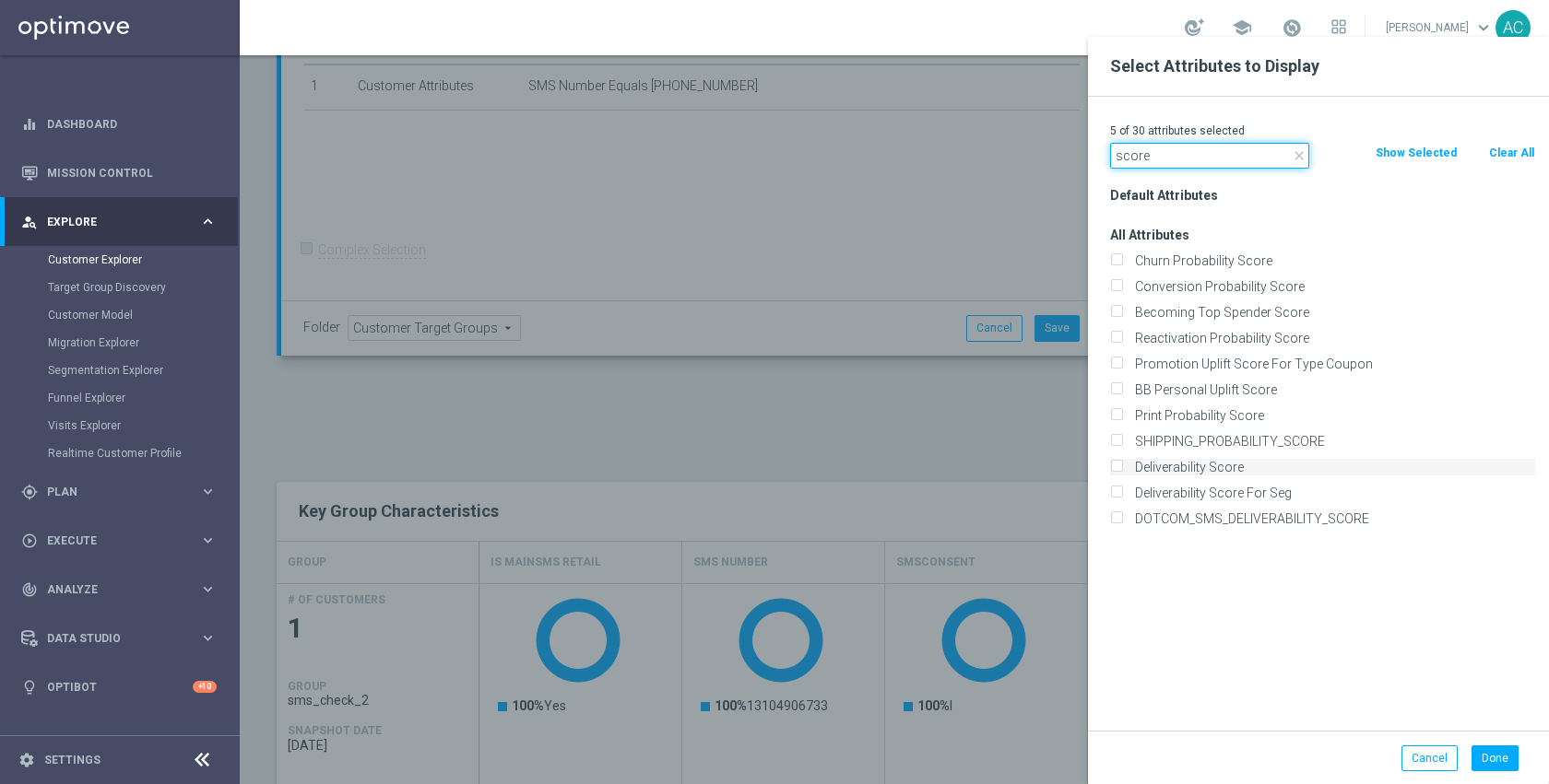
type input "score"
click at [1217, 459] on label "Deliverability Score" at bounding box center [1331, 466] width 406 height 17
click at [1122, 463] on input "Deliverability Score" at bounding box center [1116, 469] width 12 height 12
checkbox input "true"
click at [1506, 745] on button "Done" at bounding box center [1494, 758] width 47 height 26
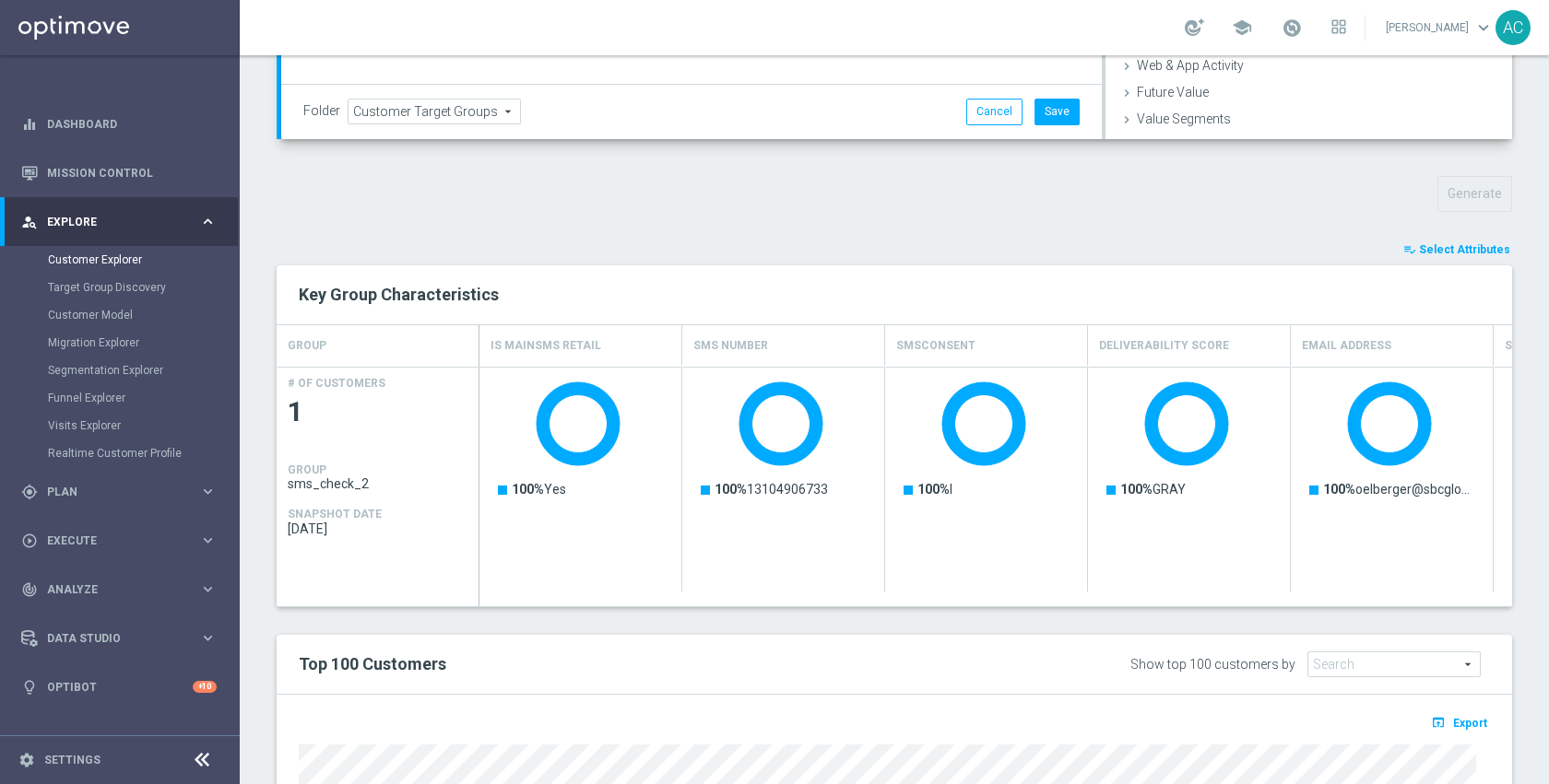
scroll to position [670, 0]
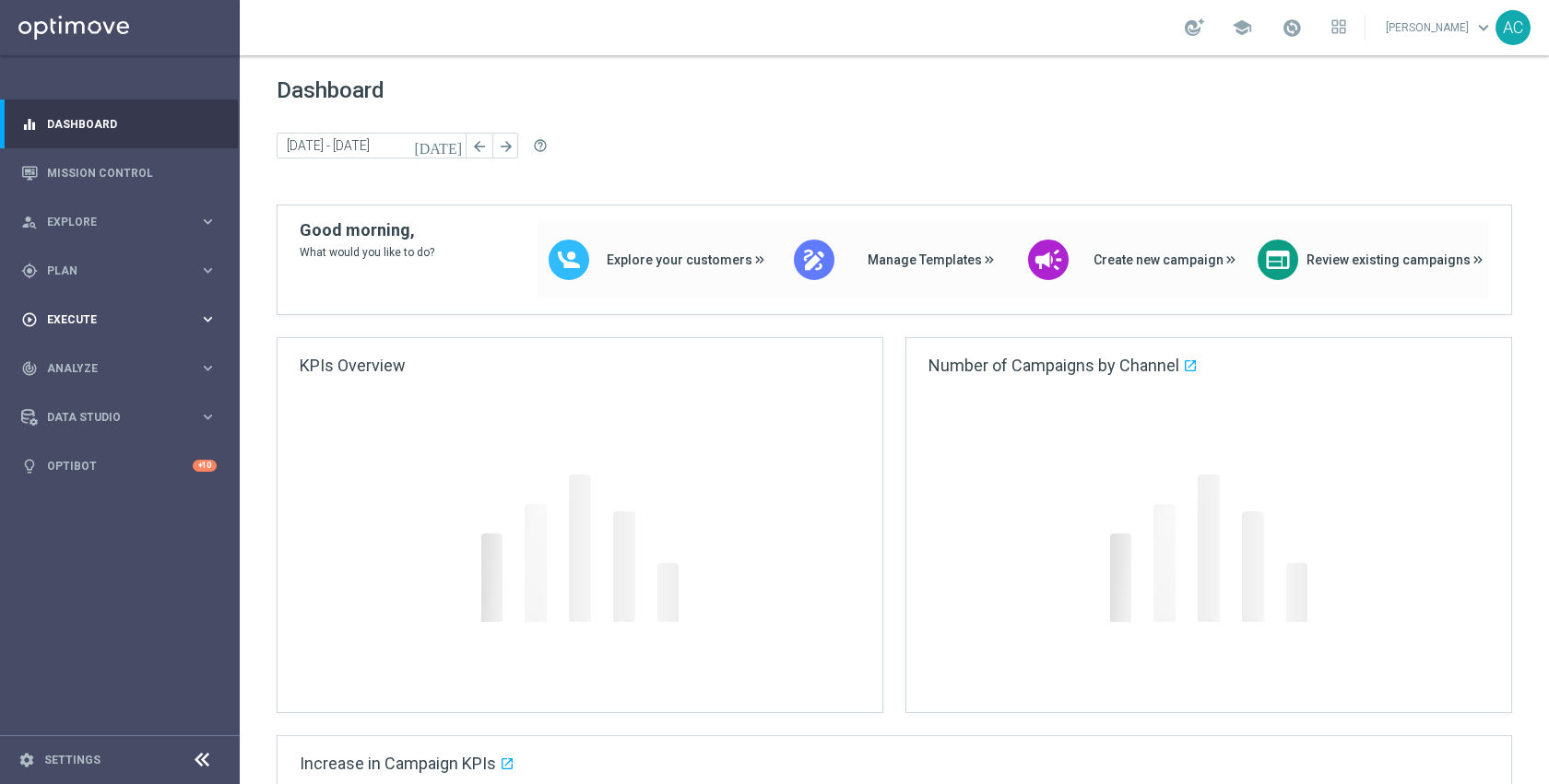
click at [120, 316] on span "Execute" at bounding box center [123, 319] width 153 height 11
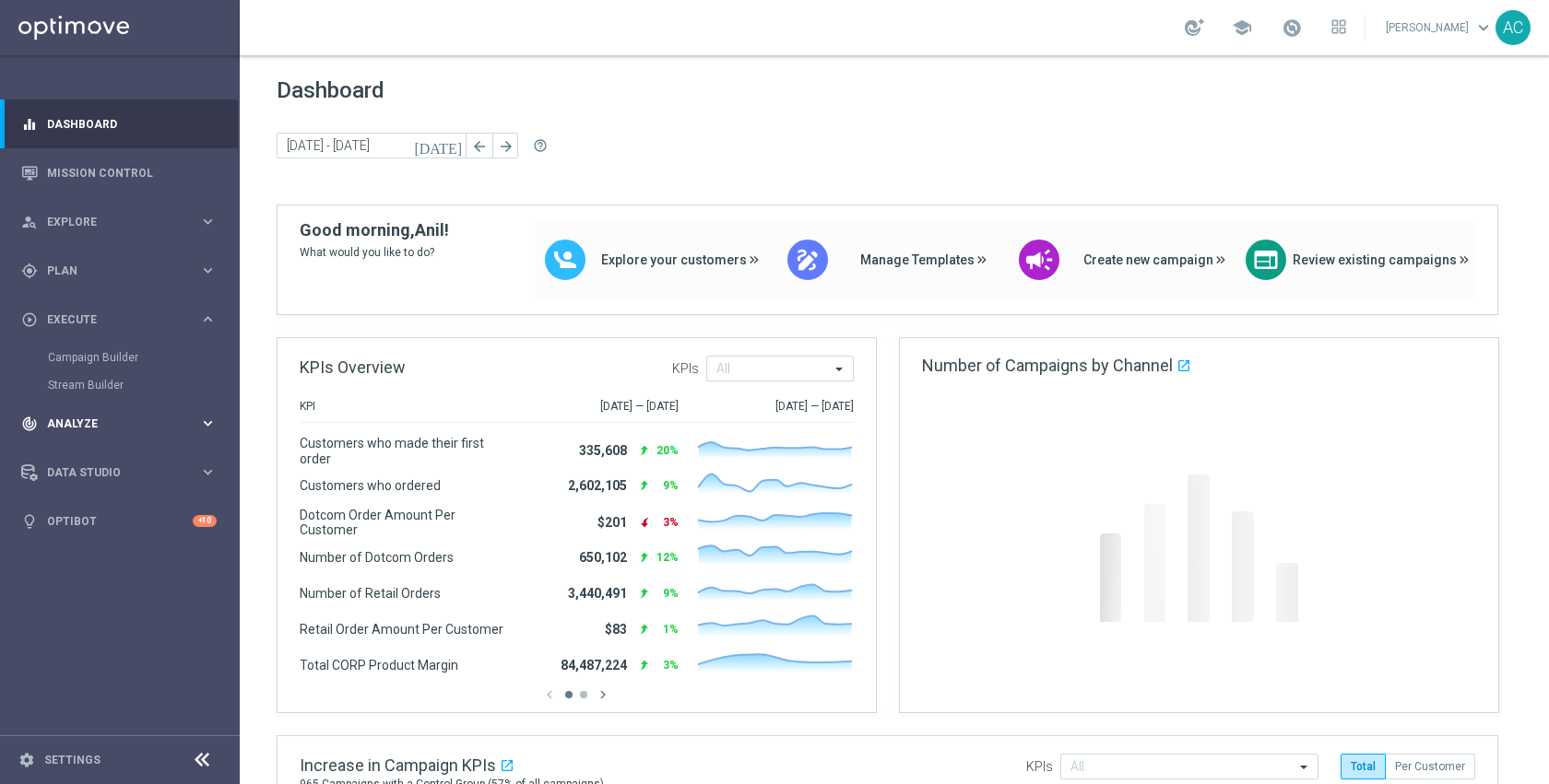
click at [110, 423] on span "Analyze" at bounding box center [123, 424] width 153 height 11
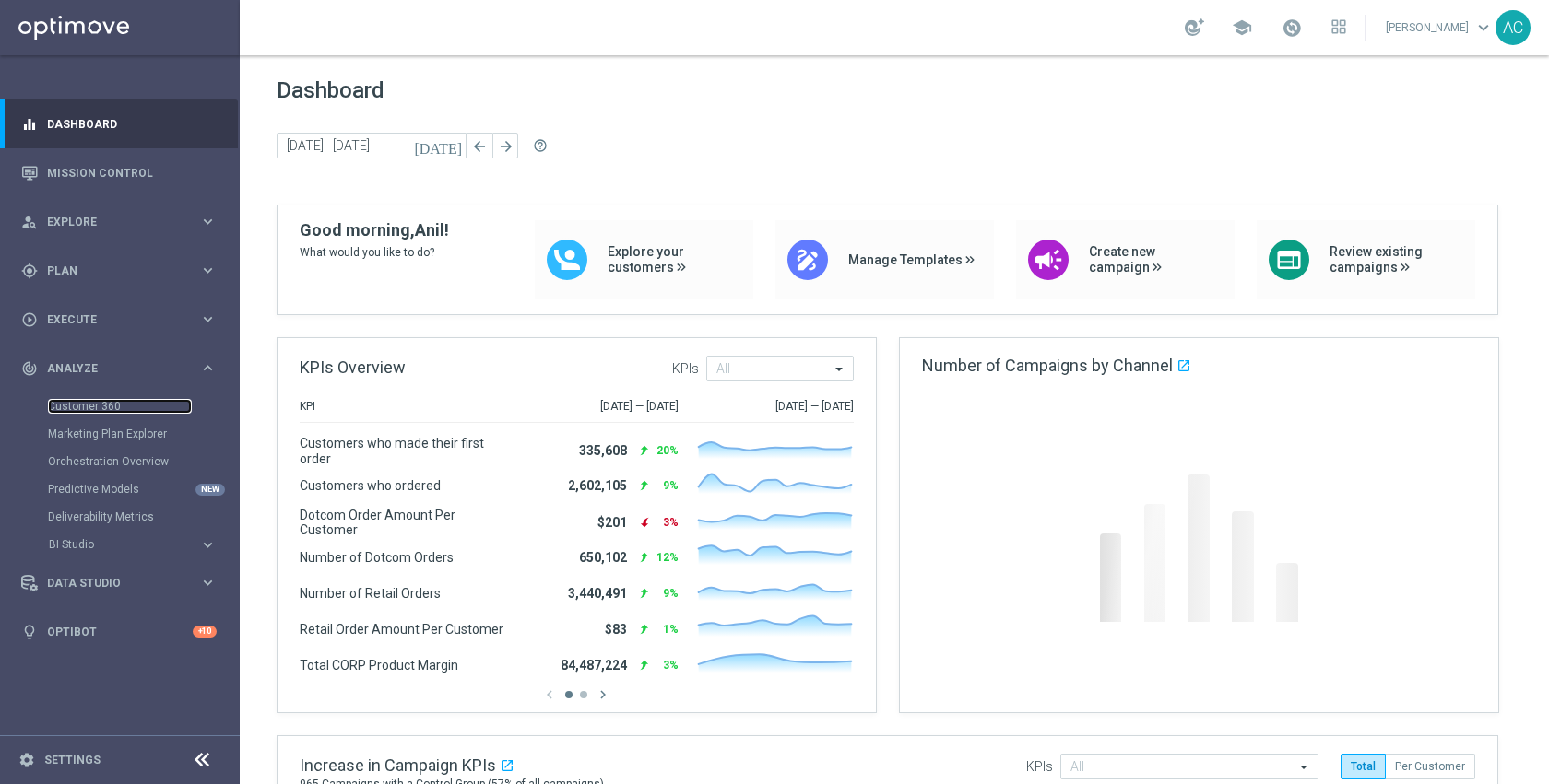
click at [102, 405] on link "Customer 360" at bounding box center [119, 406] width 144 height 15
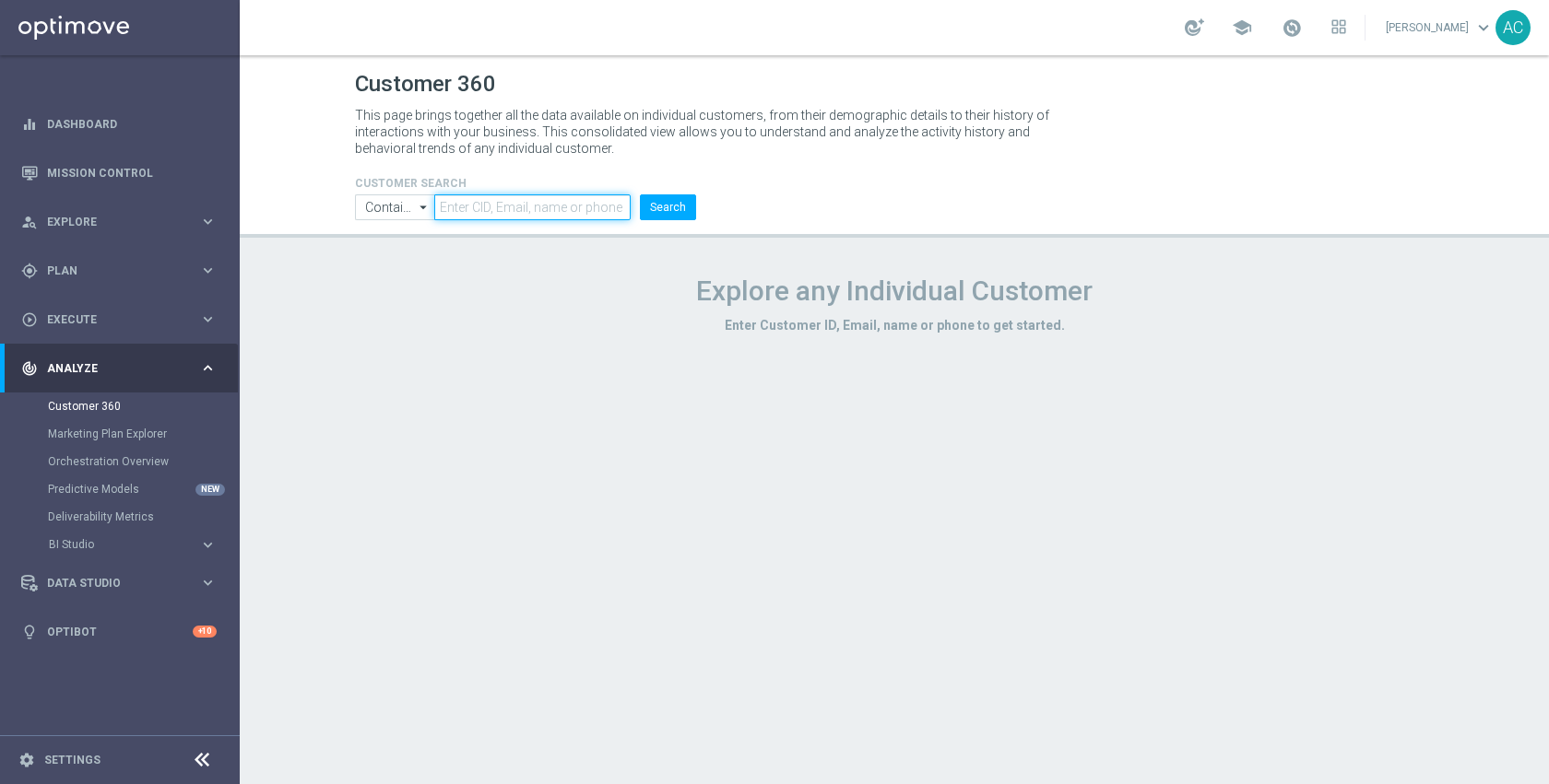
click at [519, 201] on input "text" at bounding box center [532, 207] width 196 height 26
paste input "10118687003"
type input "10118687003"
click at [649, 213] on button "Search" at bounding box center [668, 207] width 56 height 26
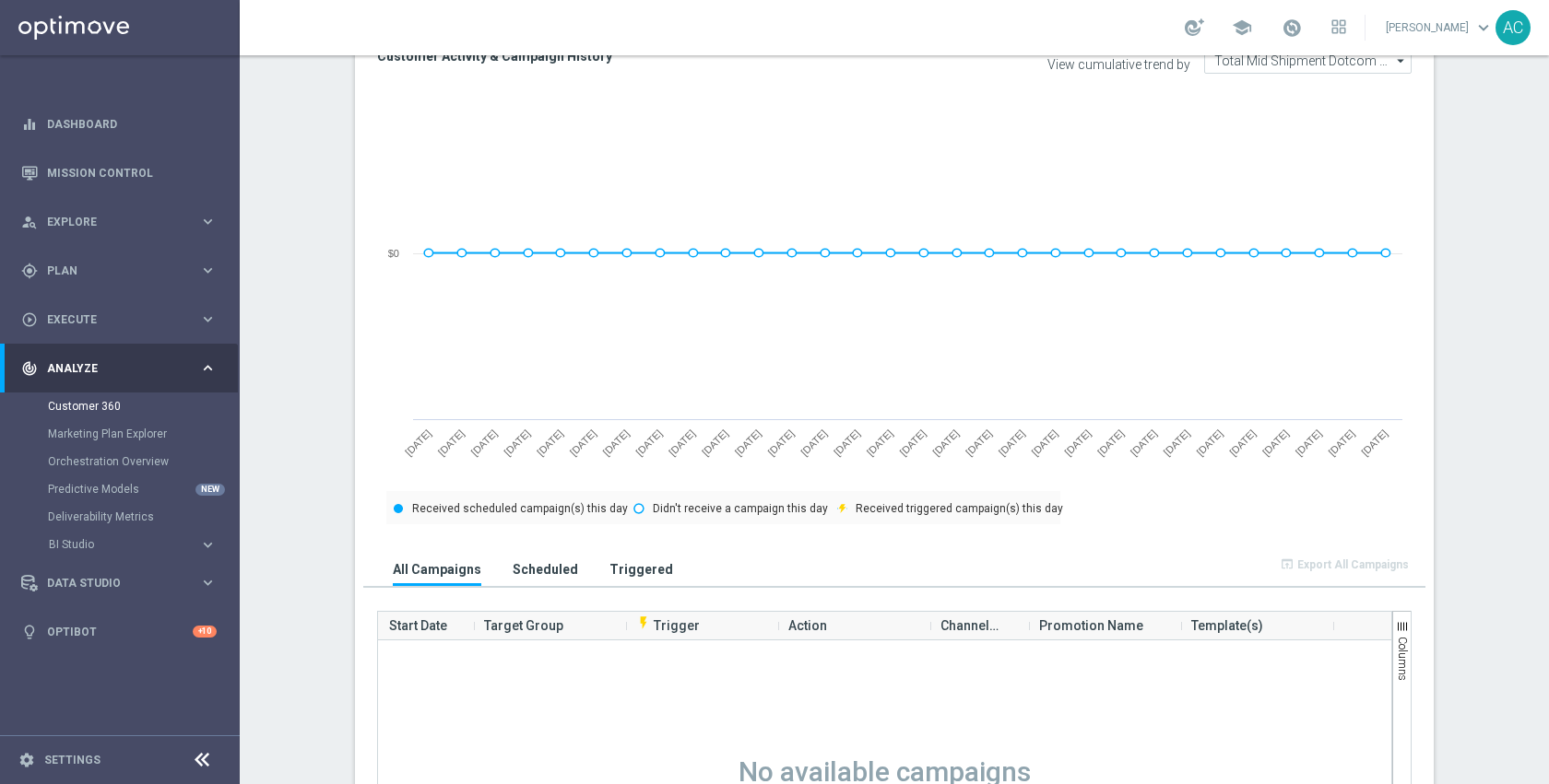
scroll to position [770, 0]
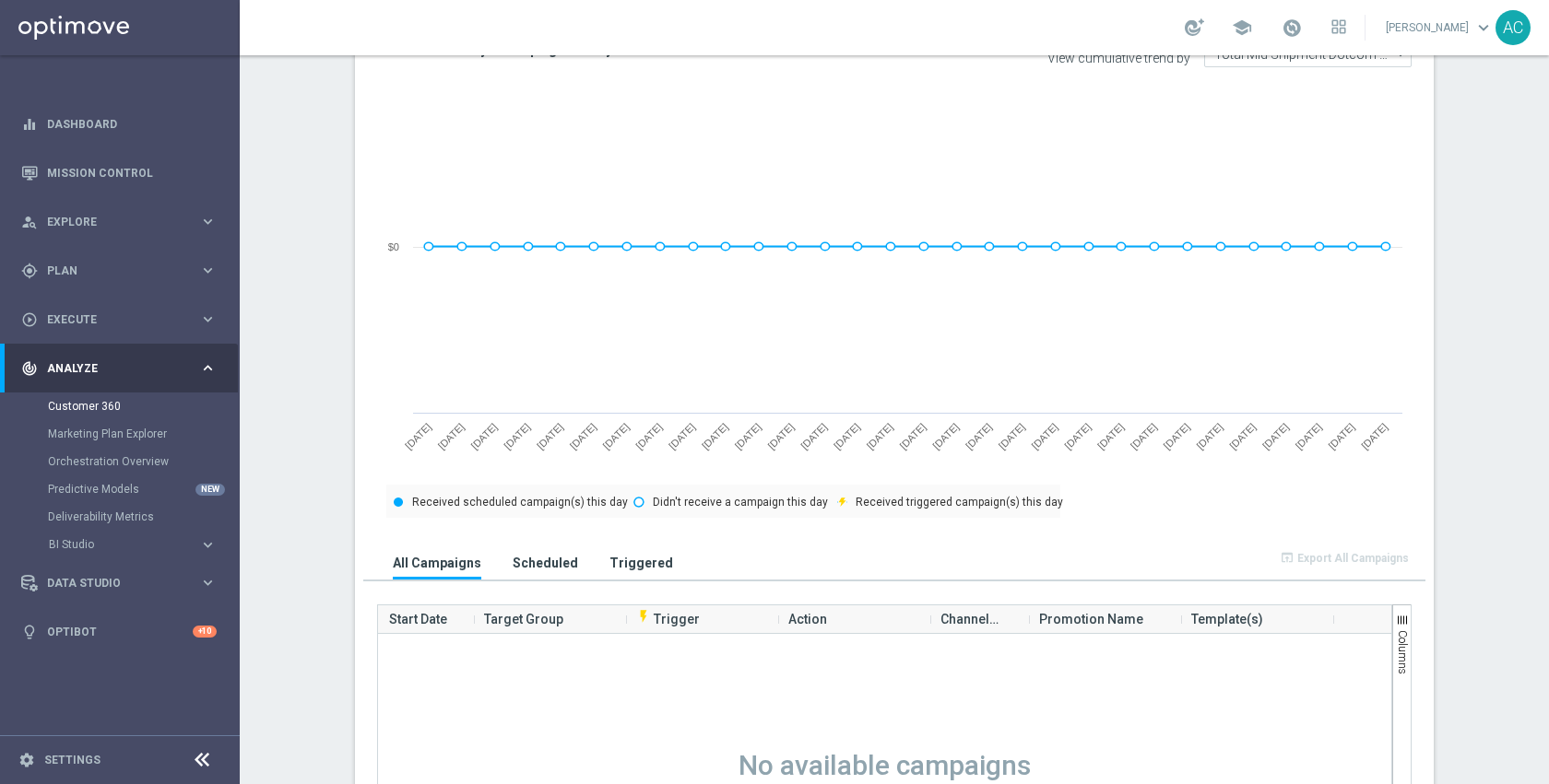
click at [549, 565] on h3 "Scheduled" at bounding box center [545, 562] width 65 height 17
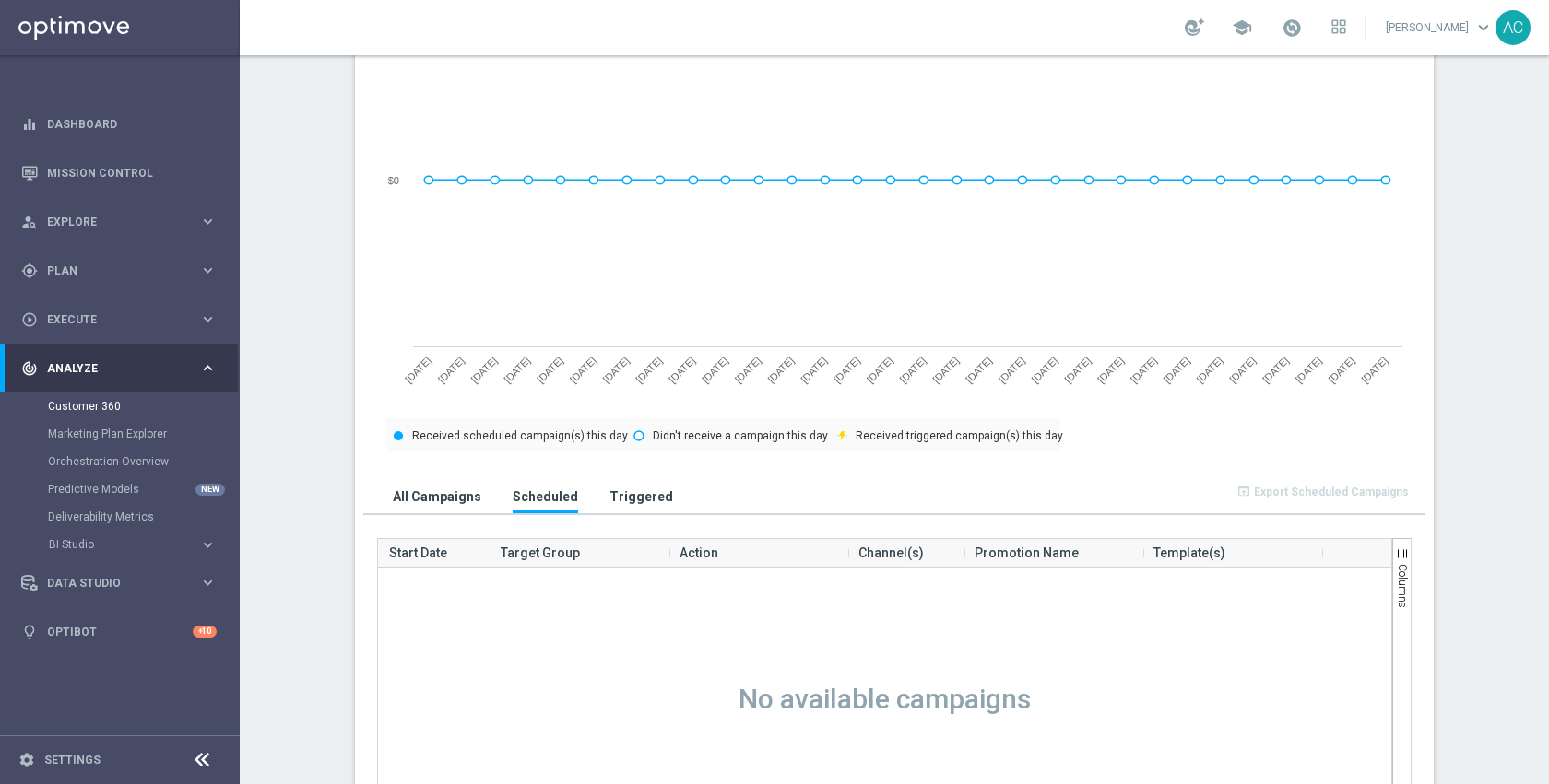
scroll to position [924, 0]
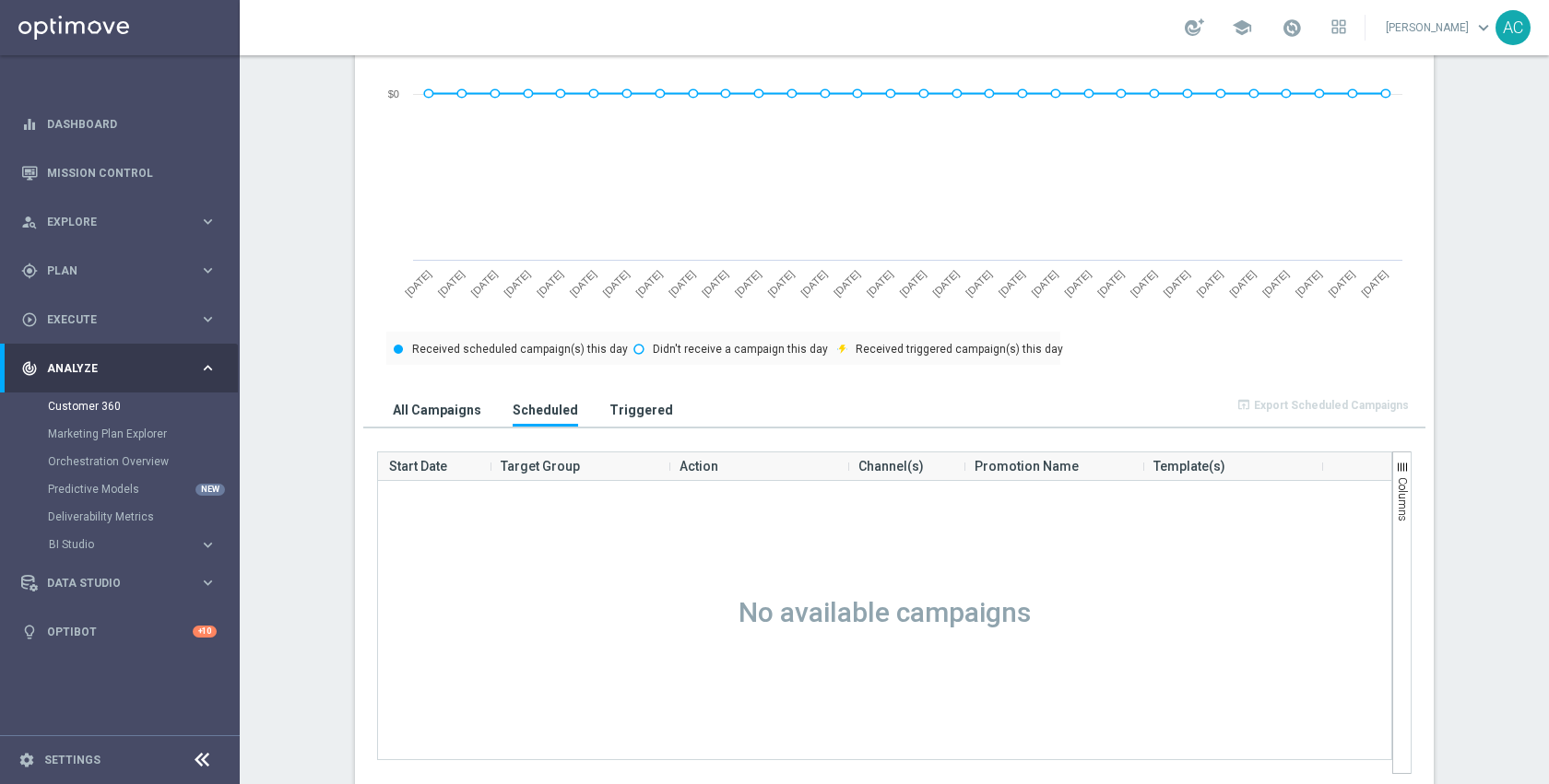
click at [426, 406] on h3 "All Campaigns" at bounding box center [436, 410] width 88 height 17
click at [605, 414] on button "Triggered" at bounding box center [642, 409] width 73 height 34
click at [427, 420] on button "All Campaigns" at bounding box center [437, 409] width 98 height 34
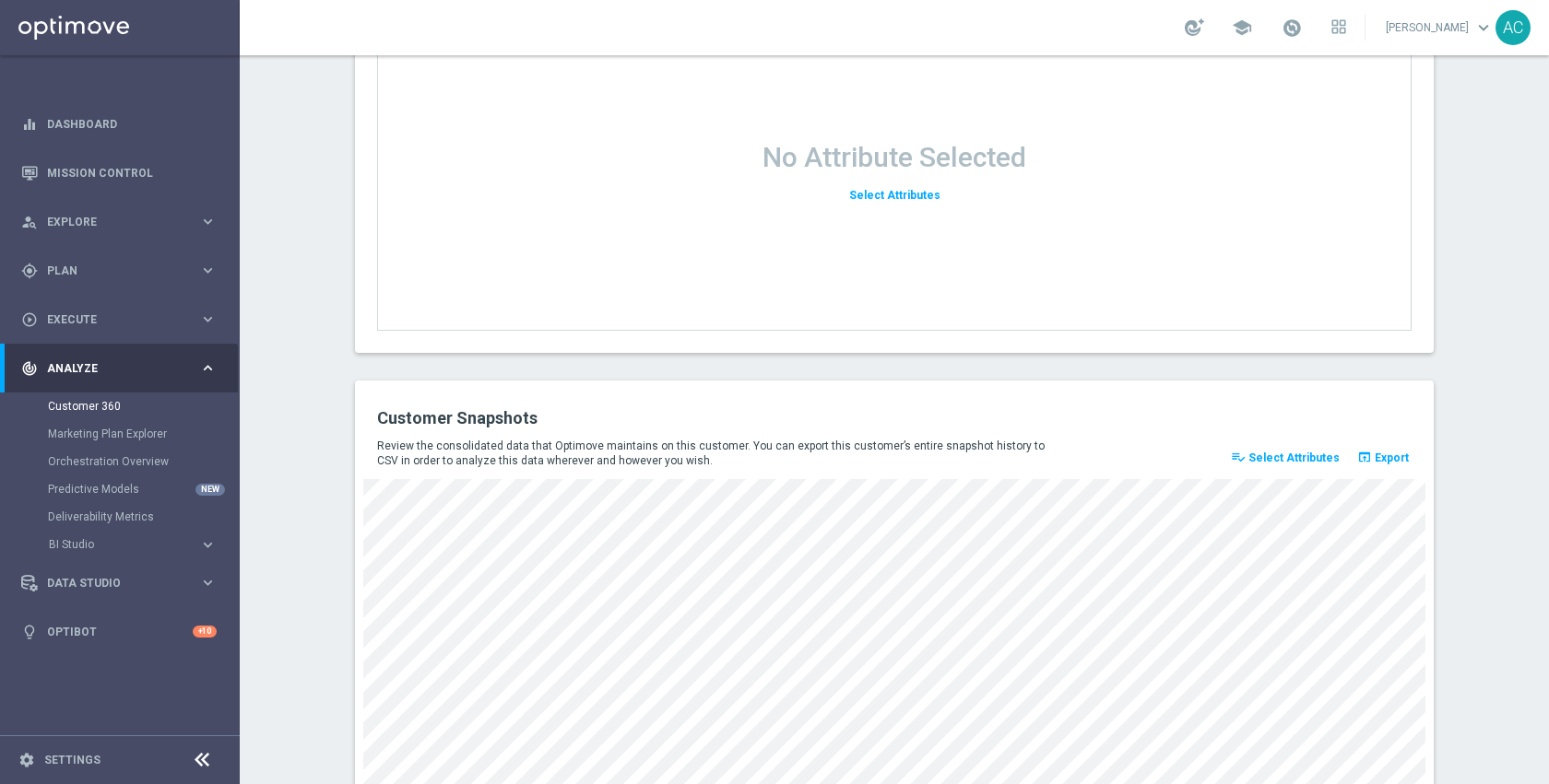
scroll to position [2137, 0]
